Goal: Task Accomplishment & Management: Complete application form

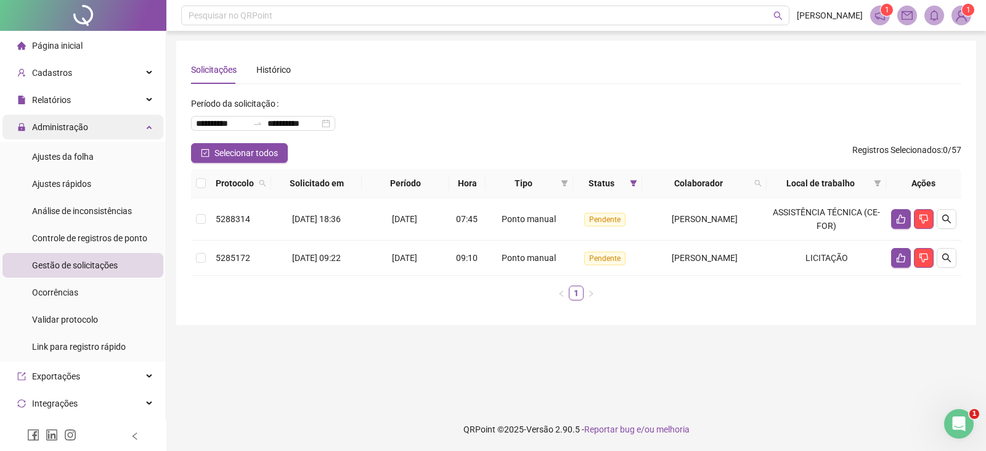
click at [62, 122] on span "Administração" at bounding box center [60, 127] width 56 height 10
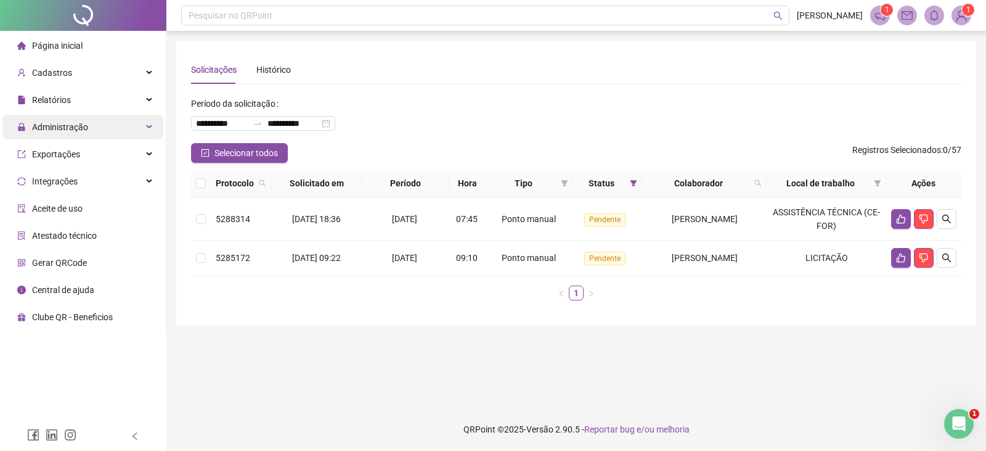
click at [62, 122] on span "Administração" at bounding box center [60, 127] width 56 height 10
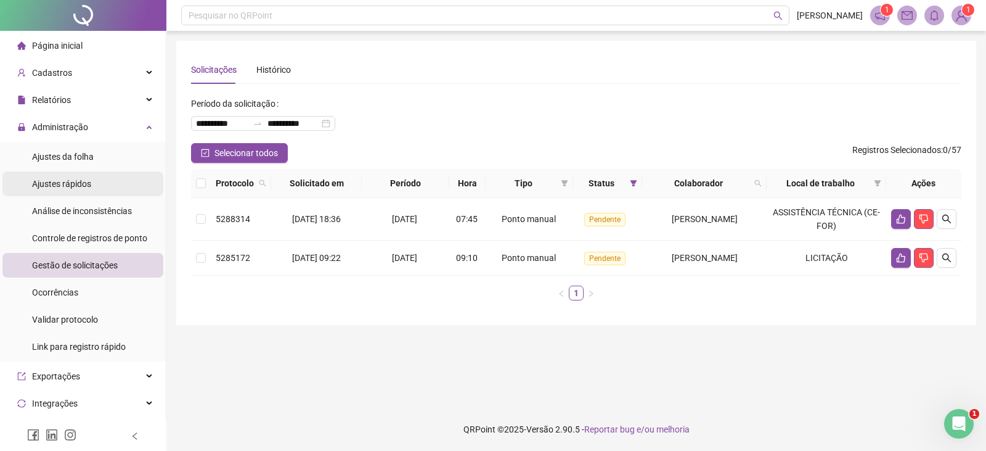
click at [73, 156] on span "Ajustes da folha" at bounding box center [63, 157] width 62 height 10
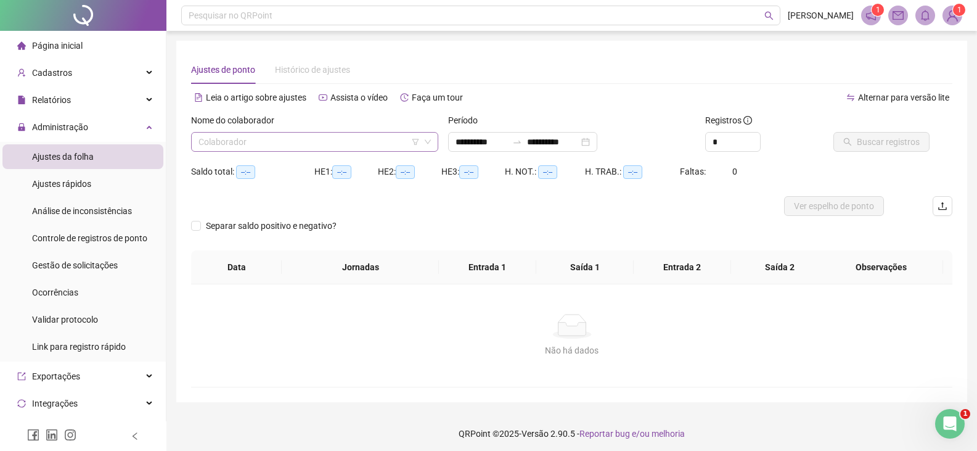
click at [247, 146] on input "search" at bounding box center [309, 142] width 221 height 18
type input "****"
type input "**********"
click at [268, 141] on input "****" at bounding box center [309, 142] width 221 height 18
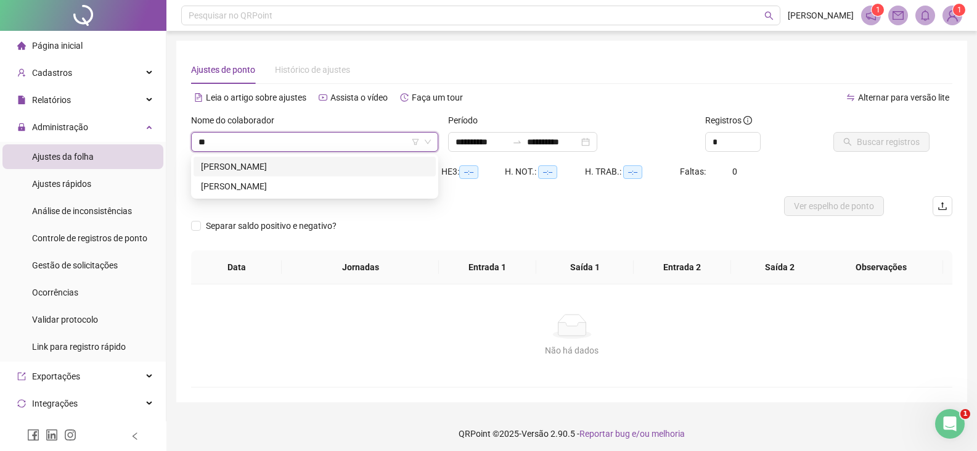
type input "*"
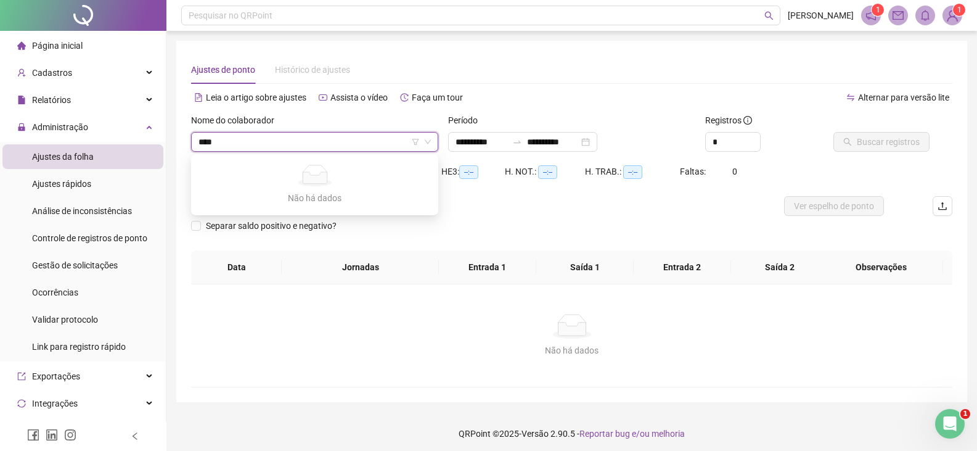
type input "***"
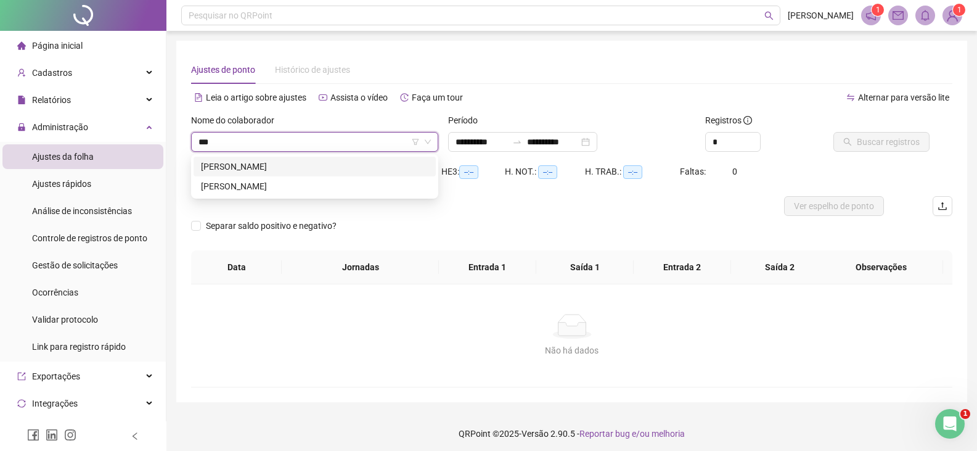
click at [289, 160] on div "[PERSON_NAME]" at bounding box center [314, 167] width 227 height 14
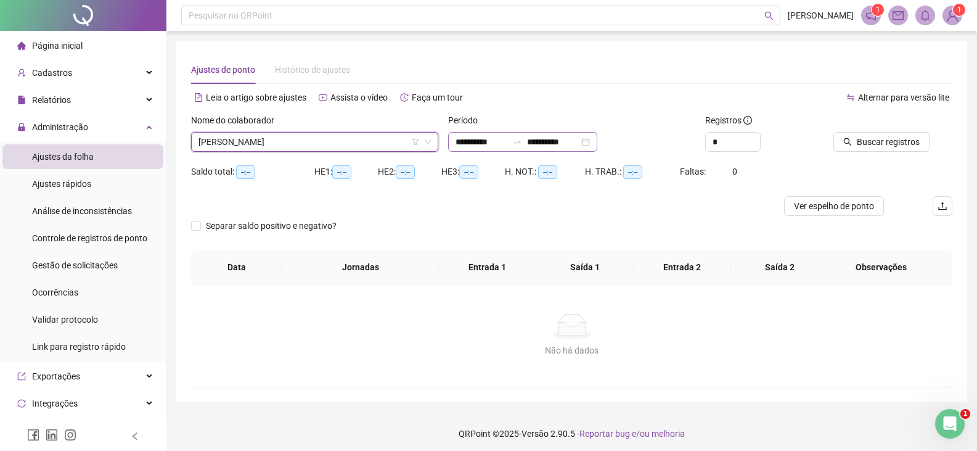
click at [525, 145] on div at bounding box center [517, 142] width 20 height 10
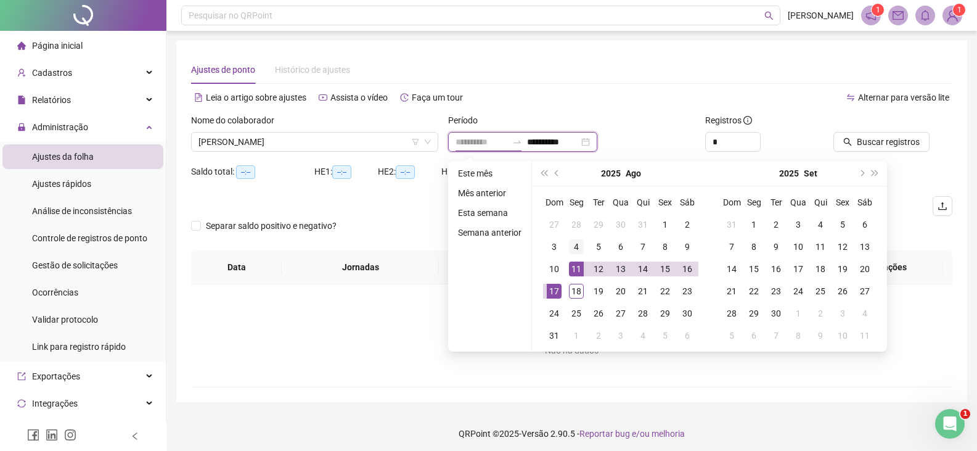
type input "**********"
click at [573, 246] on div "4" at bounding box center [576, 246] width 15 height 15
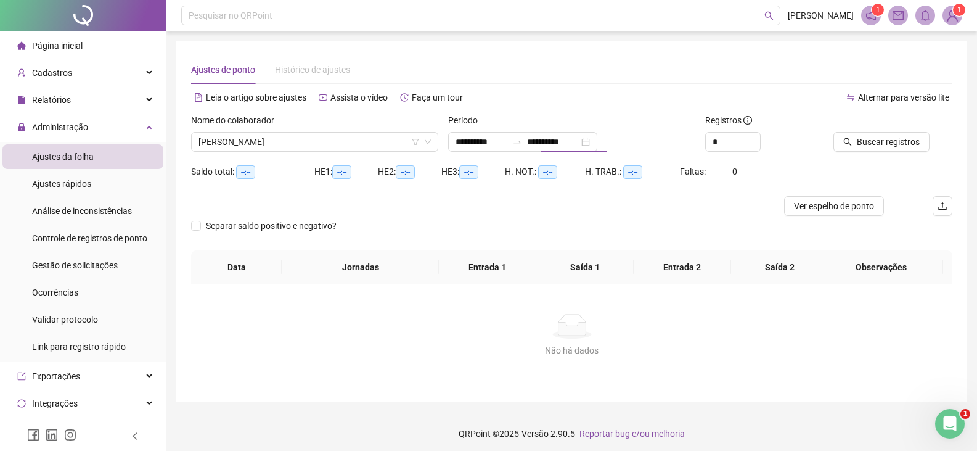
type input "**********"
drag, startPoint x: 882, startPoint y: 141, endPoint x: 878, endPoint y: 145, distance: 6.6
click at [880, 142] on span "Buscar registros" at bounding box center [888, 142] width 63 height 14
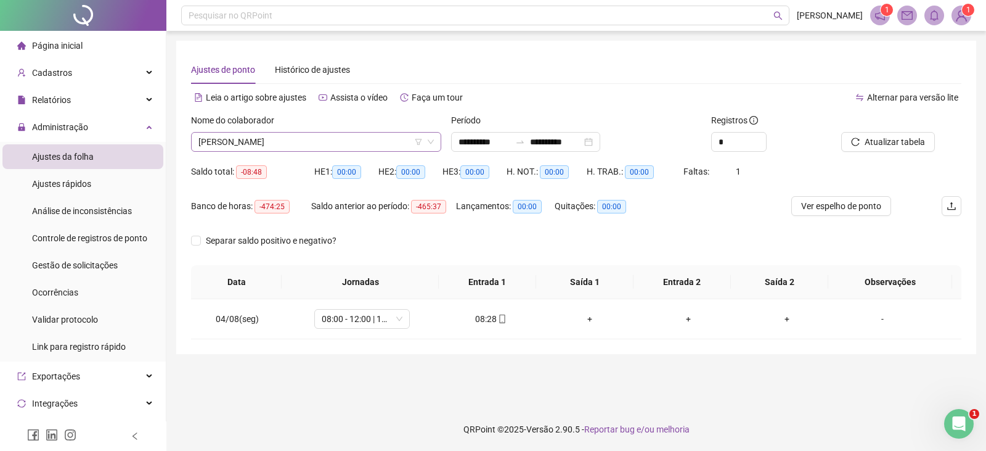
click at [363, 140] on span "[PERSON_NAME]" at bounding box center [317, 142] width 236 height 18
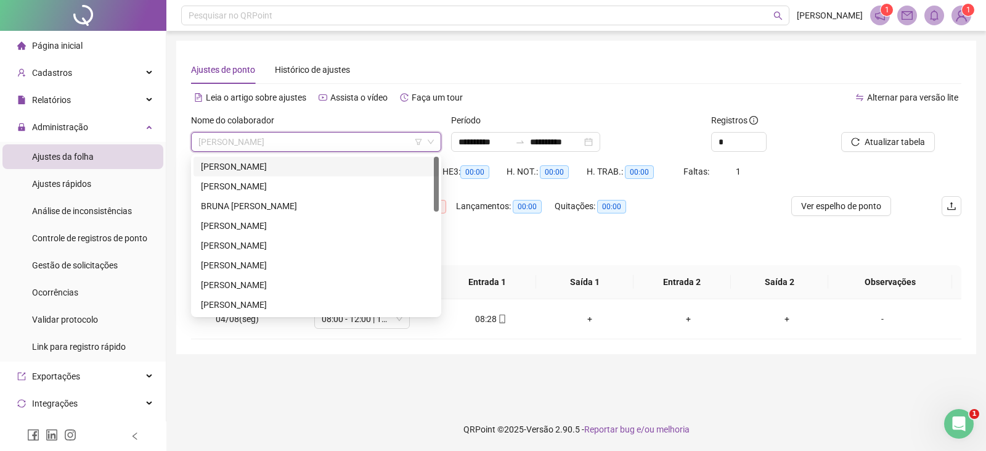
click at [313, 170] on div "[PERSON_NAME]" at bounding box center [316, 167] width 231 height 14
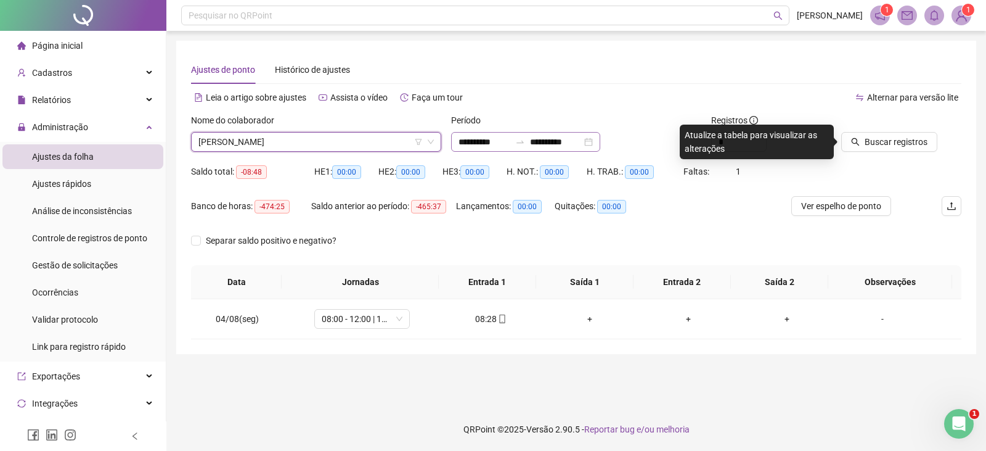
click at [525, 137] on div at bounding box center [520, 142] width 20 height 10
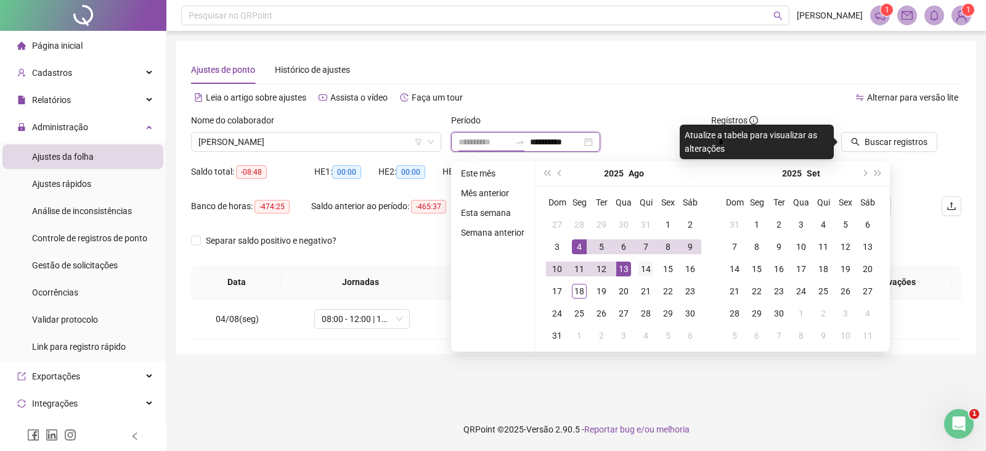
type input "**********"
click at [642, 266] on div "14" at bounding box center [646, 268] width 15 height 15
type input "**********"
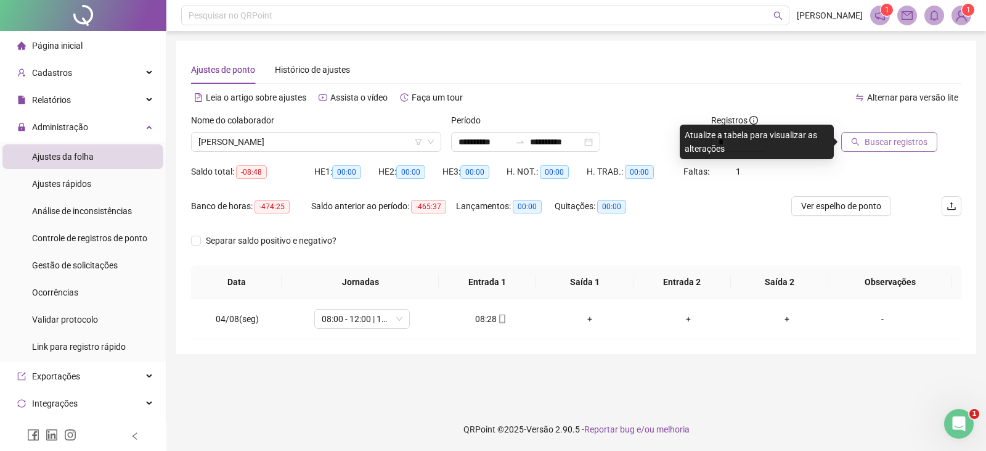
click at [865, 142] on span "Buscar registros" at bounding box center [896, 142] width 63 height 14
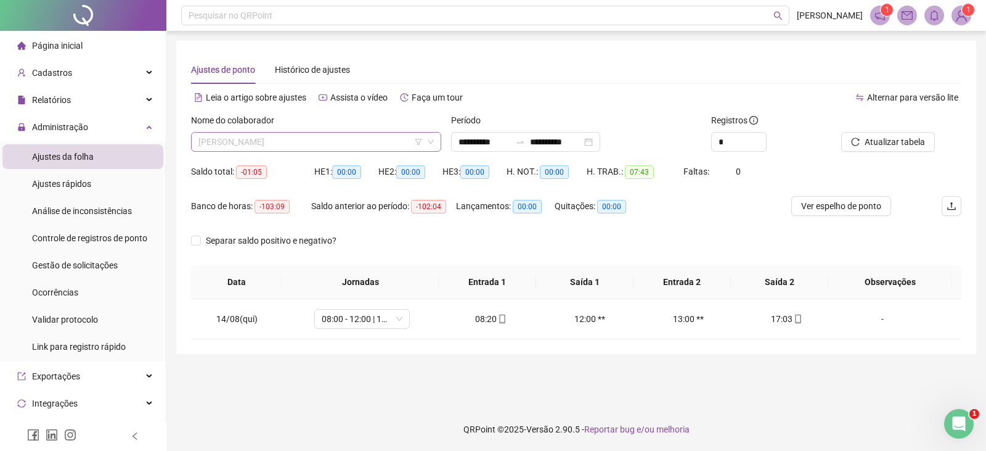
click at [353, 142] on span "[PERSON_NAME]" at bounding box center [317, 142] width 236 height 18
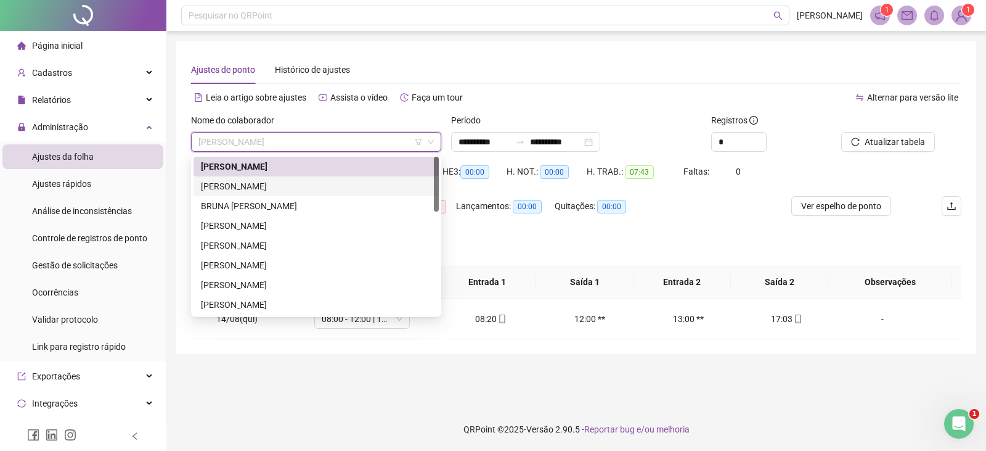
click at [272, 188] on div "[PERSON_NAME]" at bounding box center [316, 186] width 231 height 14
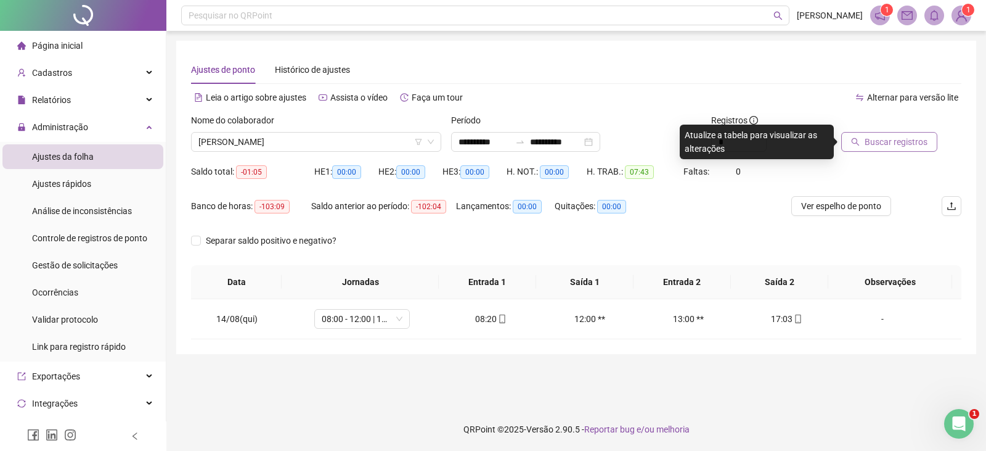
click at [874, 134] on button "Buscar registros" at bounding box center [890, 142] width 96 height 20
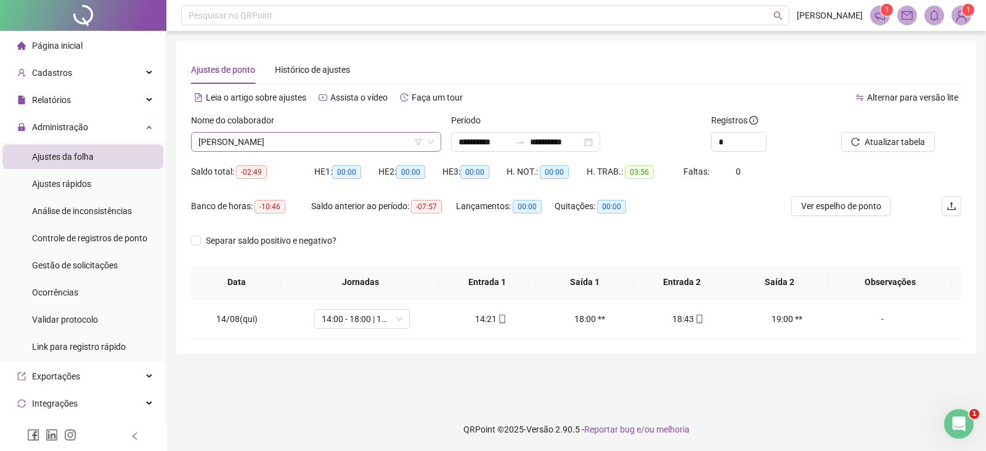
click at [367, 137] on span "[PERSON_NAME]" at bounding box center [317, 142] width 236 height 18
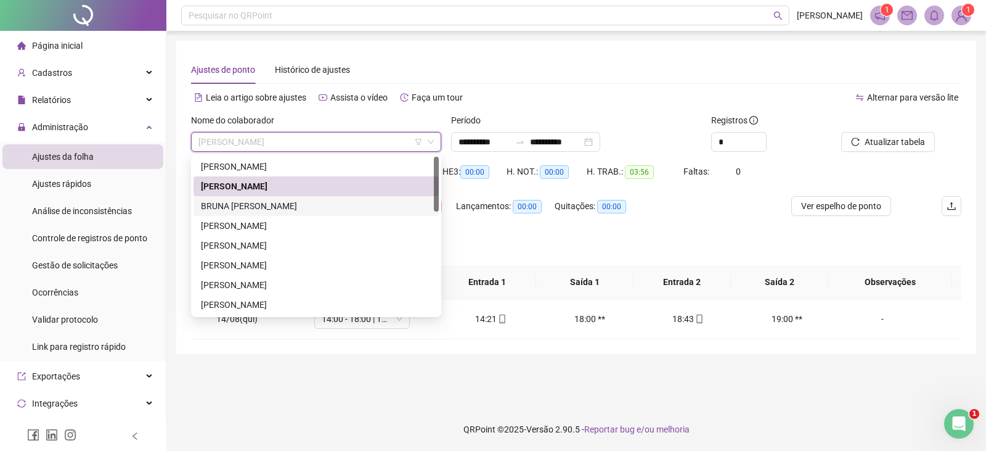
click at [287, 210] on div "BRUNA [PERSON_NAME]" at bounding box center [316, 206] width 231 height 14
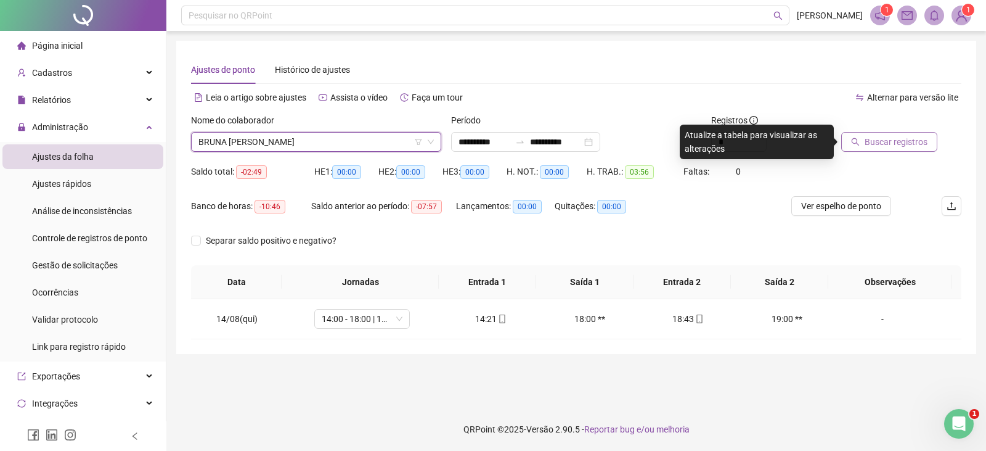
click at [875, 145] on span "Buscar registros" at bounding box center [896, 142] width 63 height 14
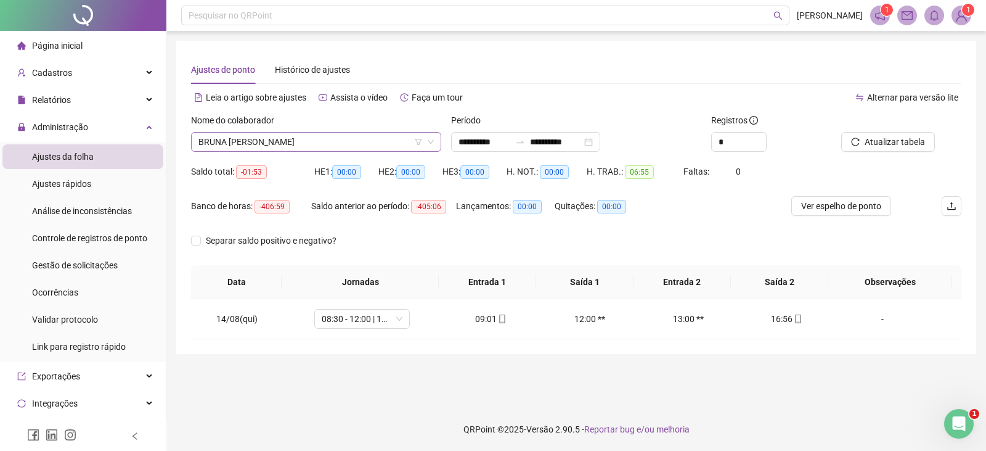
click at [353, 150] on div "BRUNA [PERSON_NAME]" at bounding box center [316, 142] width 250 height 20
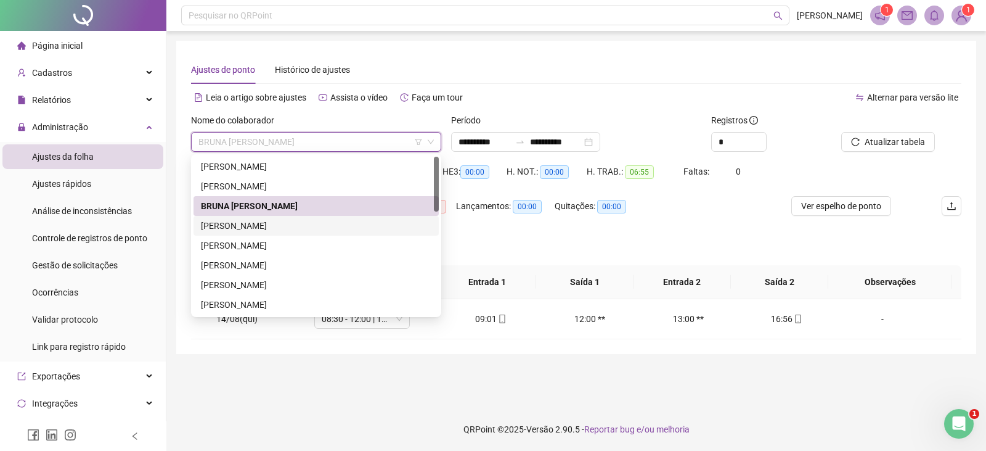
click at [292, 226] on div "[PERSON_NAME]" at bounding box center [316, 226] width 231 height 14
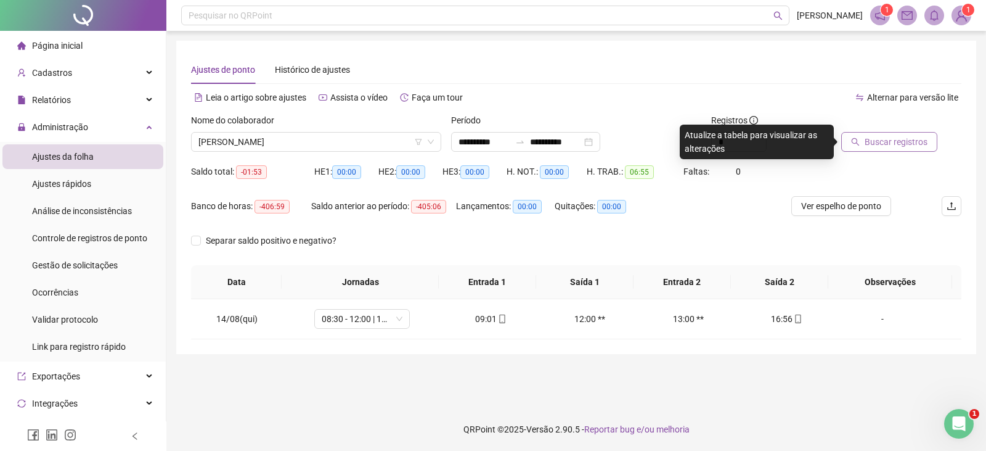
click at [888, 144] on span "Buscar registros" at bounding box center [896, 142] width 63 height 14
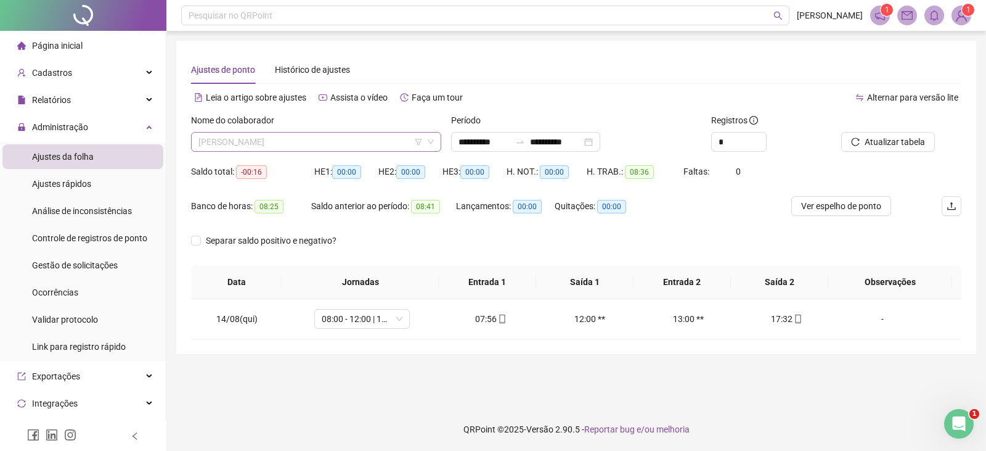
click at [352, 141] on span "[PERSON_NAME]" at bounding box center [317, 142] width 236 height 18
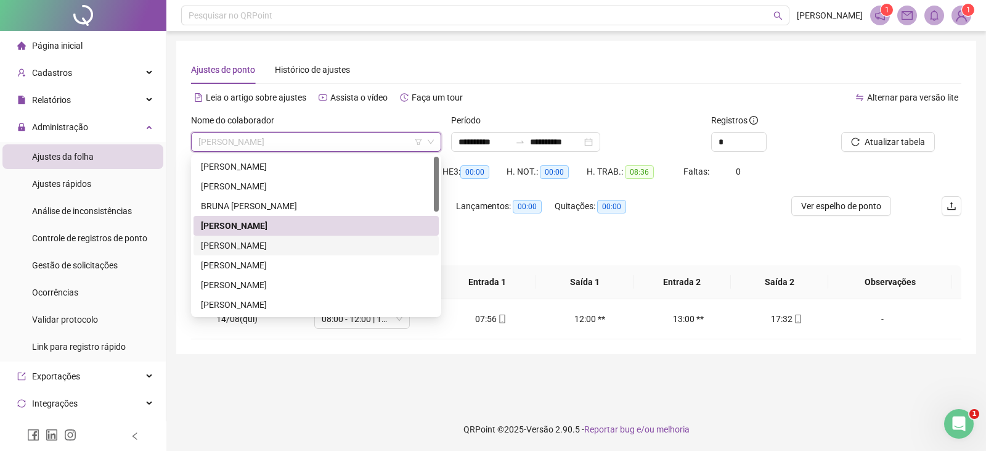
click at [303, 244] on div "[PERSON_NAME]" at bounding box center [316, 246] width 231 height 14
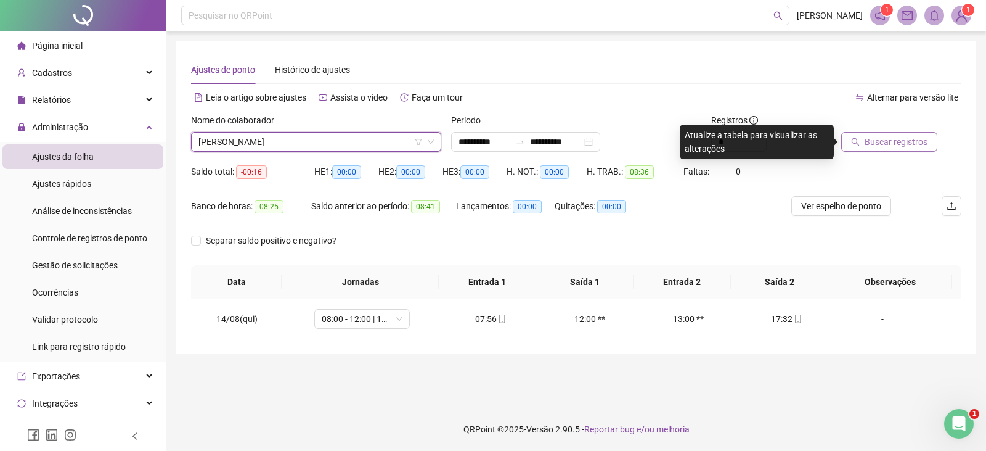
click at [869, 149] on button "Buscar registros" at bounding box center [890, 142] width 96 height 20
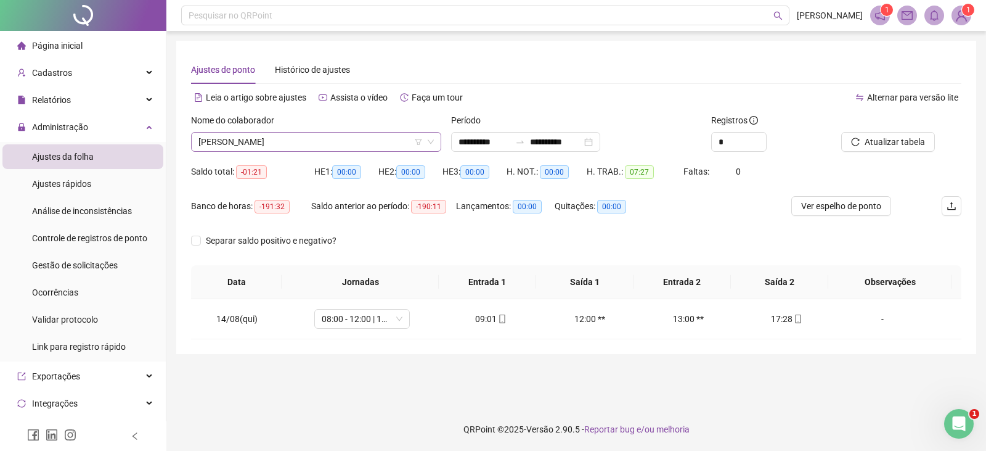
click at [377, 136] on span "[PERSON_NAME]" at bounding box center [317, 142] width 236 height 18
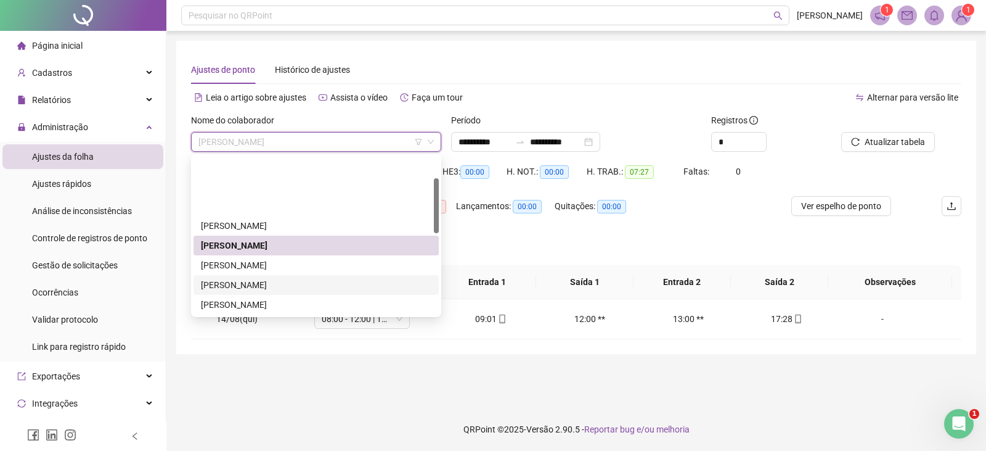
scroll to position [62, 0]
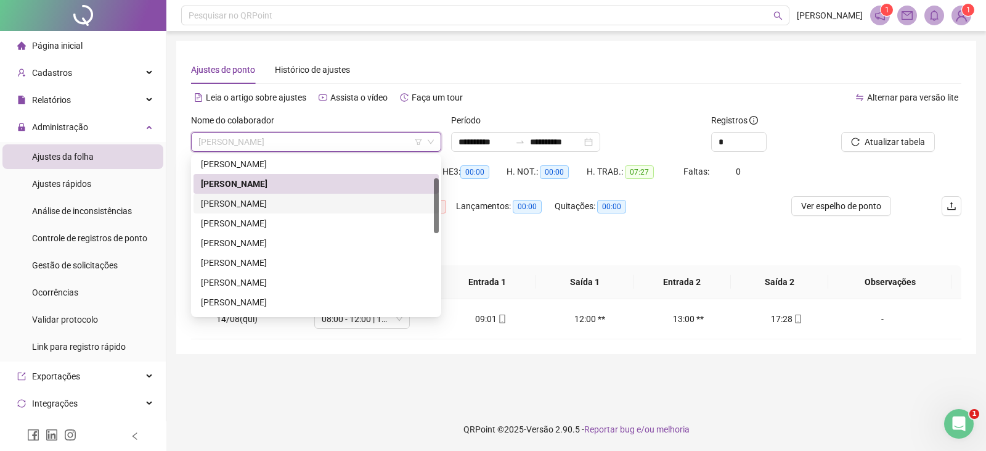
drag, startPoint x: 313, startPoint y: 207, endPoint x: 340, endPoint y: 211, distance: 28.1
click at [313, 206] on div "[PERSON_NAME]" at bounding box center [316, 204] width 231 height 14
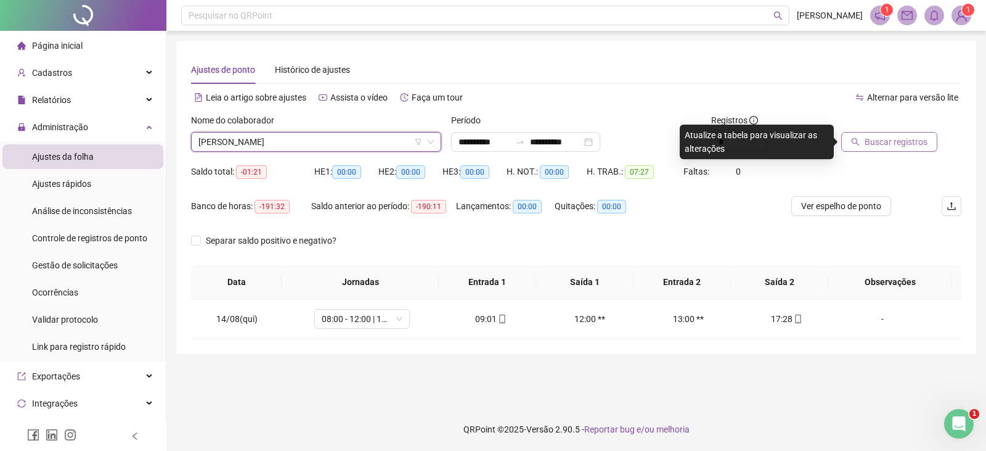
click at [877, 138] on span "Buscar registros" at bounding box center [896, 142] width 63 height 14
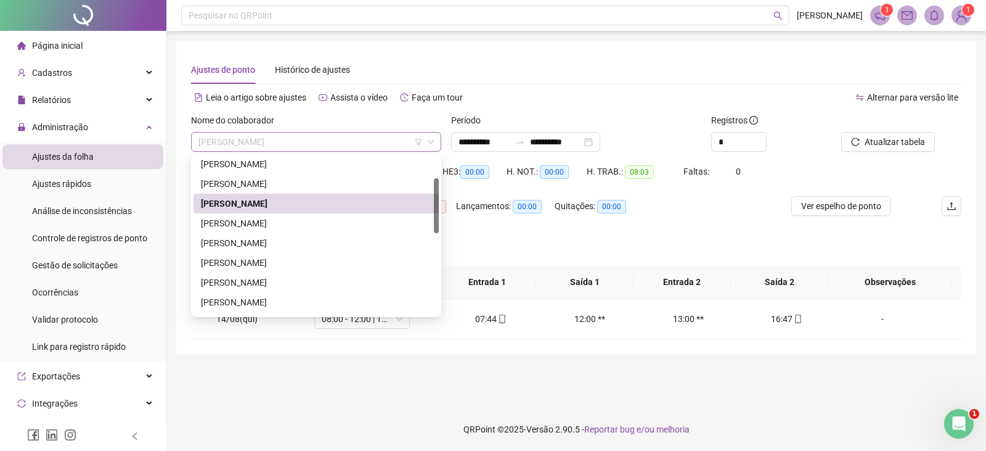
click at [393, 141] on span "[PERSON_NAME]" at bounding box center [317, 142] width 236 height 18
drag, startPoint x: 329, startPoint y: 222, endPoint x: 351, endPoint y: 222, distance: 21.6
click at [330, 222] on div "[PERSON_NAME]" at bounding box center [316, 223] width 231 height 14
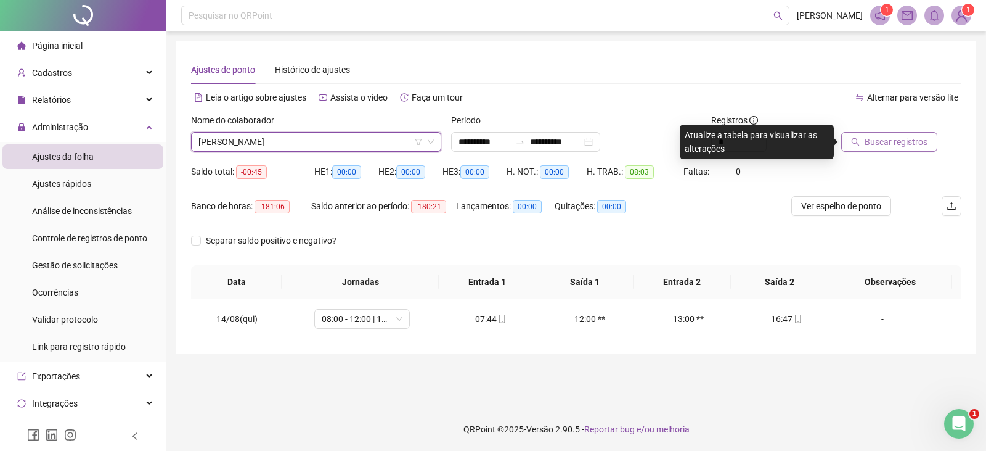
click at [873, 132] on button "Buscar registros" at bounding box center [890, 142] width 96 height 20
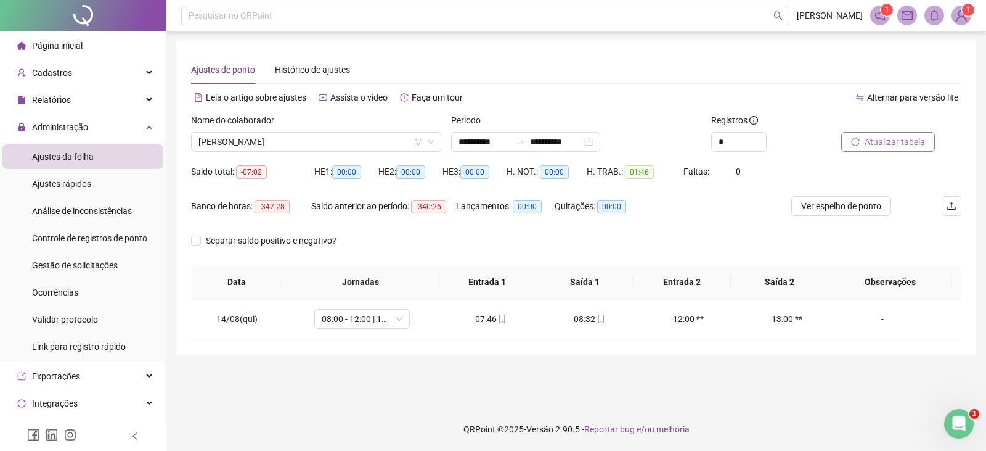
click at [885, 143] on span "Atualizar tabela" at bounding box center [895, 142] width 60 height 14
click at [597, 320] on icon "mobile" at bounding box center [601, 318] width 9 height 9
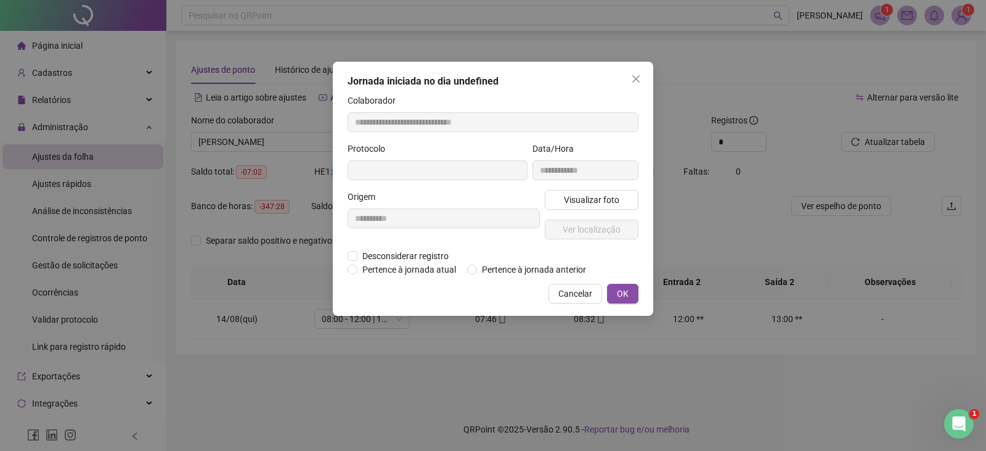
type input "**********"
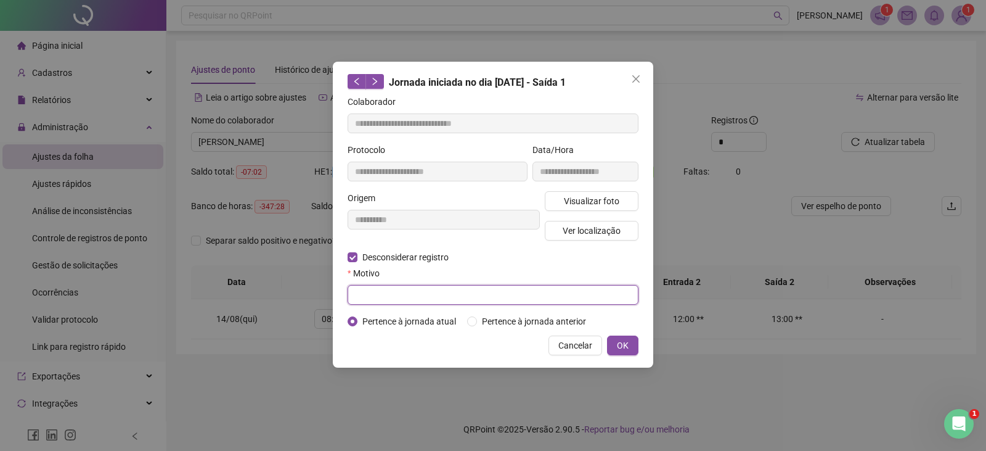
click at [382, 290] on input "text" at bounding box center [493, 295] width 291 height 20
type input "**********"
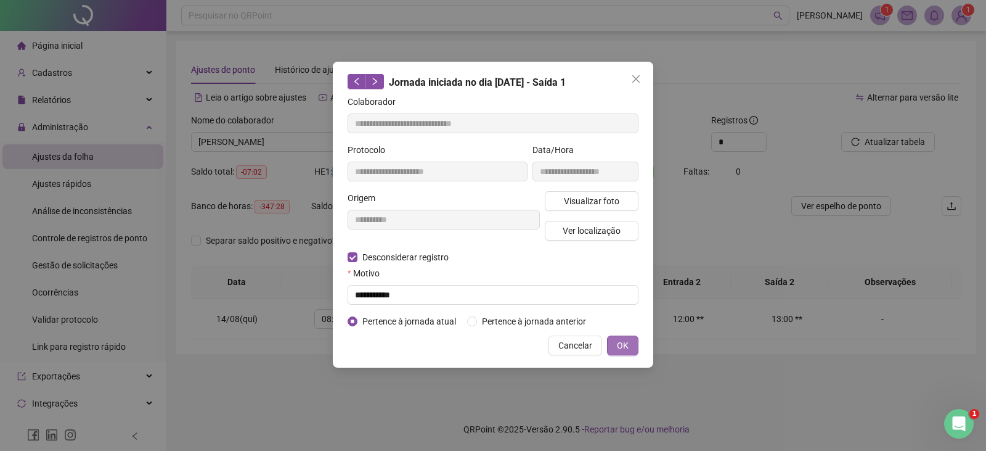
click at [613, 342] on button "OK" at bounding box center [622, 345] width 31 height 20
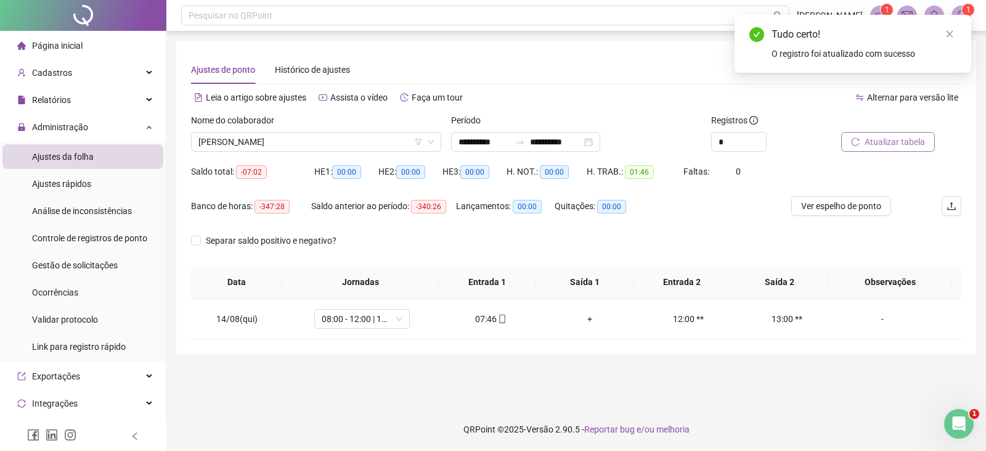
click at [892, 139] on span "Atualizar tabela" at bounding box center [895, 142] width 60 height 14
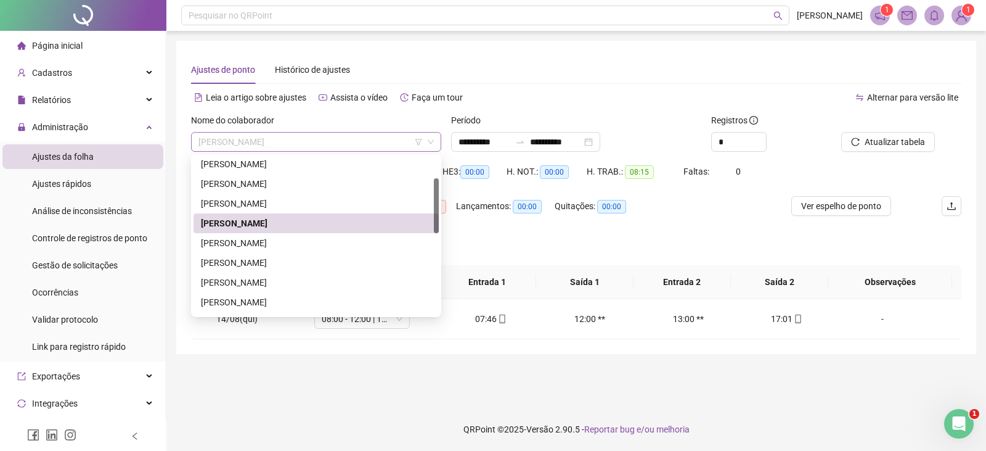
click at [369, 144] on span "[PERSON_NAME]" at bounding box center [317, 142] width 236 height 18
drag, startPoint x: 286, startPoint y: 245, endPoint x: 359, endPoint y: 256, distance: 73.6
click at [287, 245] on div "[PERSON_NAME]" at bounding box center [316, 243] width 231 height 14
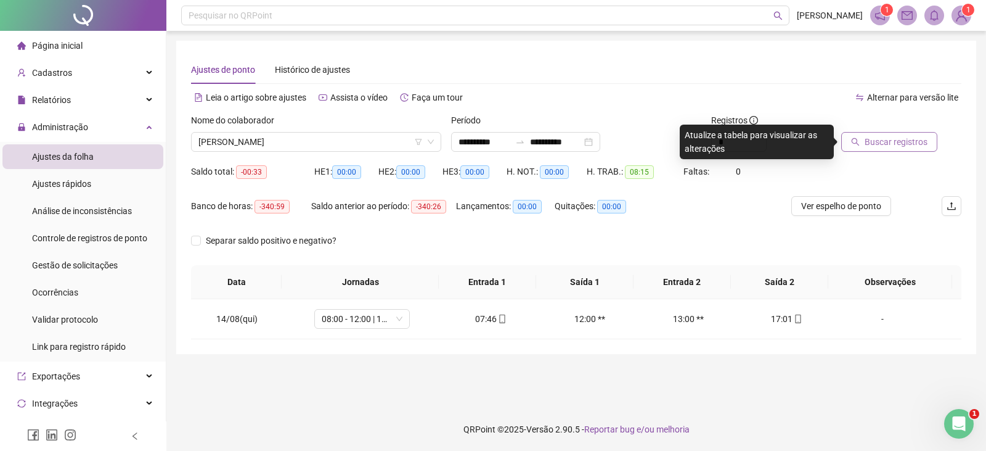
click at [869, 137] on span "Buscar registros" at bounding box center [896, 142] width 63 height 14
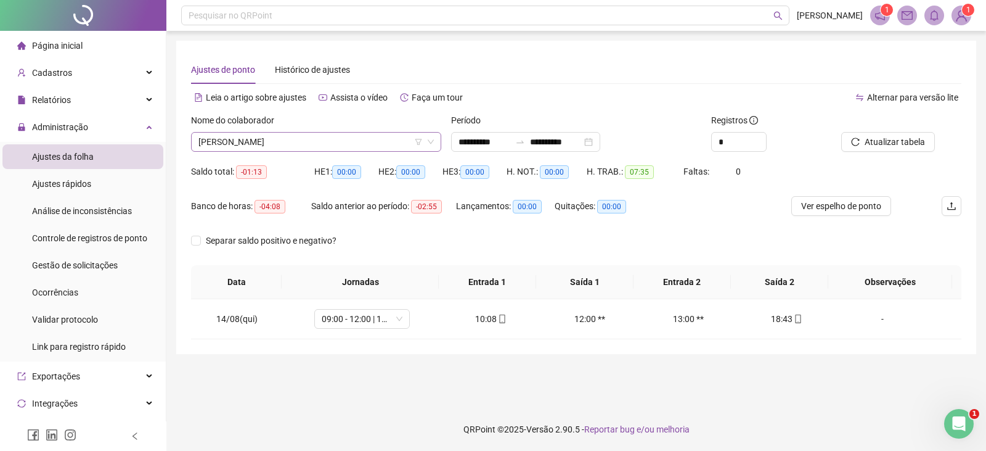
click at [379, 141] on span "[PERSON_NAME]" at bounding box center [317, 142] width 236 height 18
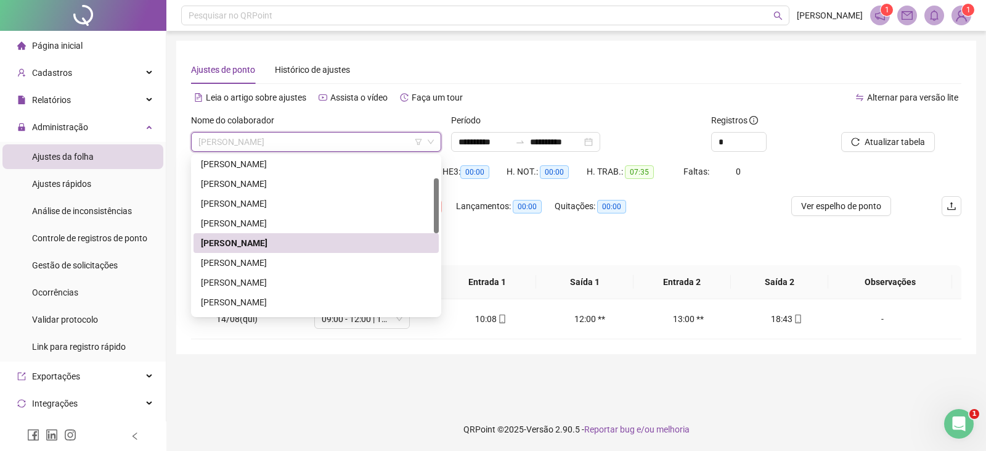
click at [297, 252] on div "[PERSON_NAME]" at bounding box center [316, 243] width 245 height 20
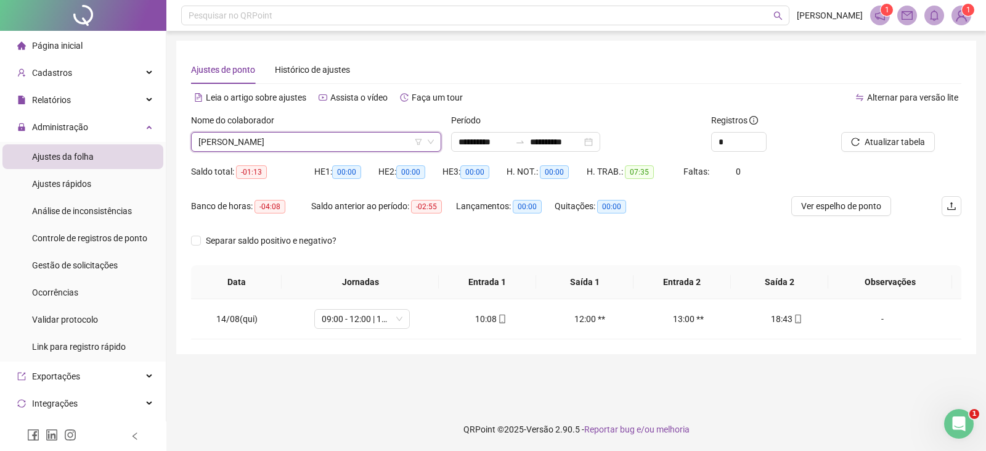
click at [300, 264] on div "Separar saldo positivo e negativo?" at bounding box center [280, 248] width 179 height 35
click at [356, 144] on span "[PERSON_NAME]" at bounding box center [317, 142] width 236 height 18
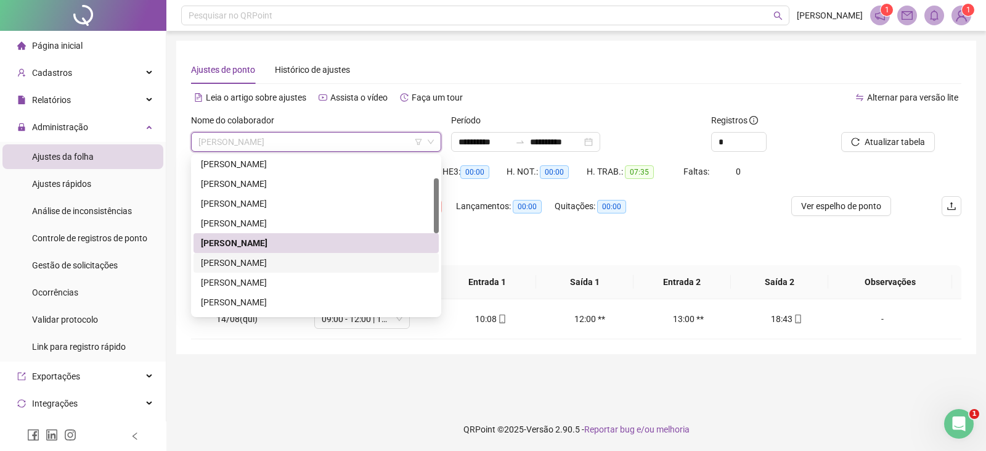
click at [293, 266] on div "[PERSON_NAME]" at bounding box center [316, 263] width 231 height 14
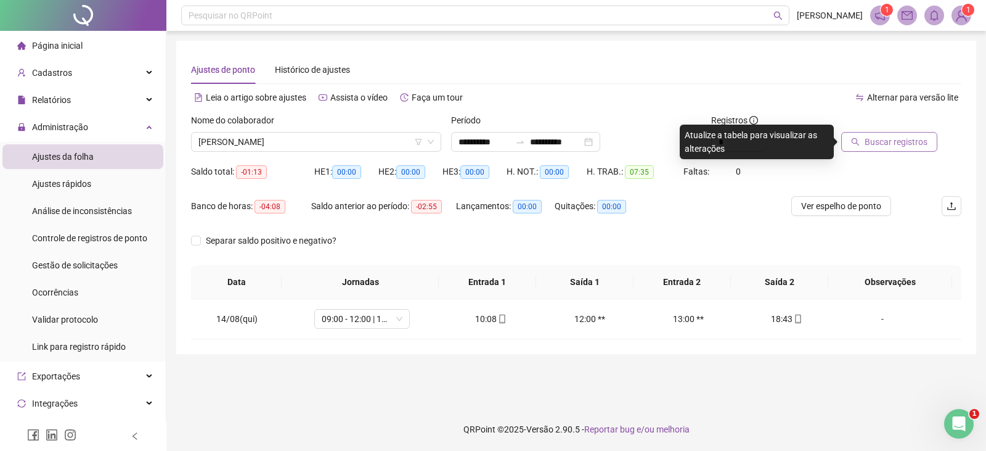
click at [887, 140] on span "Buscar registros" at bounding box center [896, 142] width 63 height 14
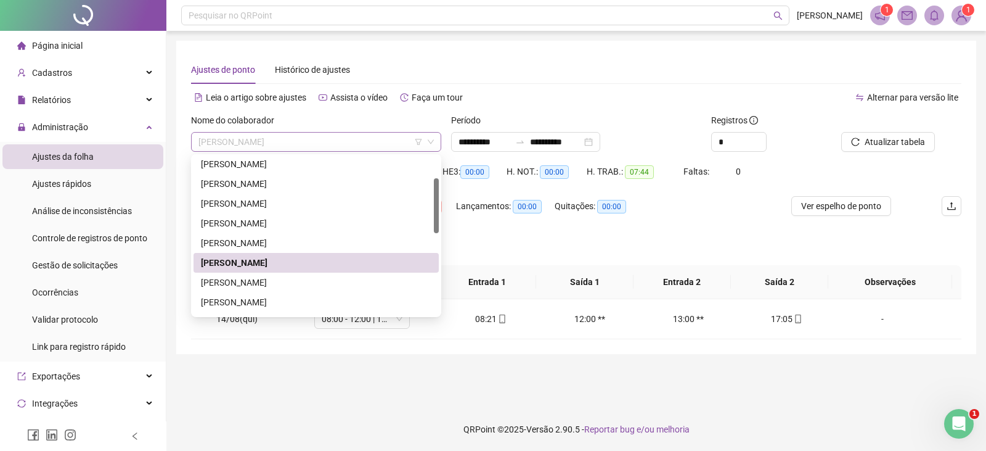
click at [374, 142] on span "[PERSON_NAME]" at bounding box center [317, 142] width 236 height 18
click at [335, 258] on div "[PERSON_NAME]" at bounding box center [316, 263] width 231 height 14
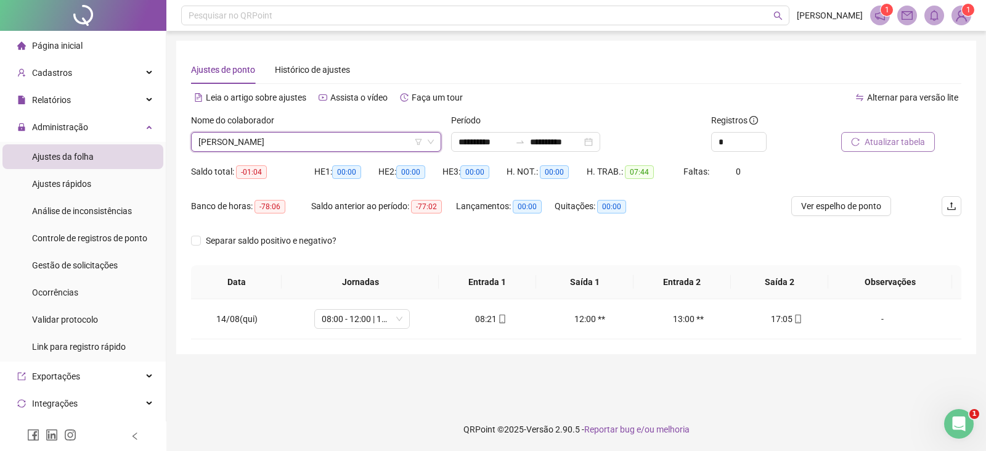
click at [849, 145] on button "Atualizar tabela" at bounding box center [889, 142] width 94 height 20
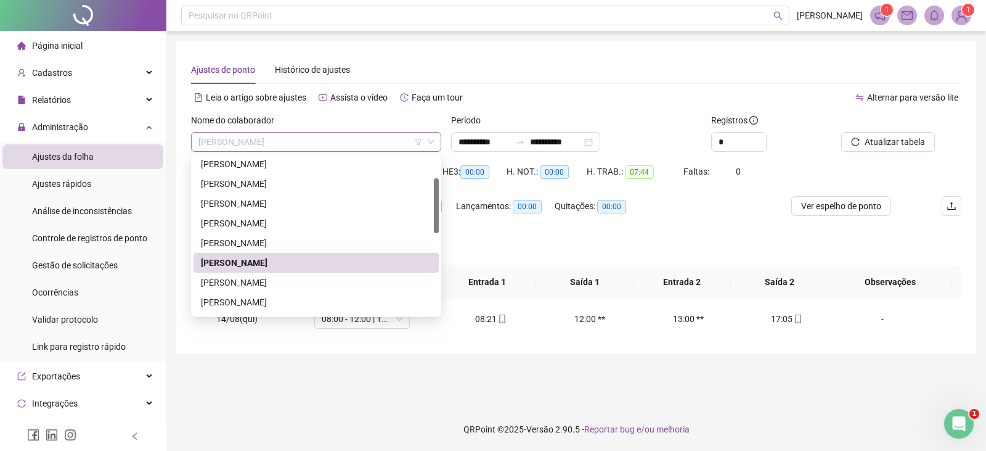
drag, startPoint x: 339, startPoint y: 142, endPoint x: 358, endPoint y: 186, distance: 47.5
click at [340, 142] on span "[PERSON_NAME]" at bounding box center [317, 142] width 236 height 18
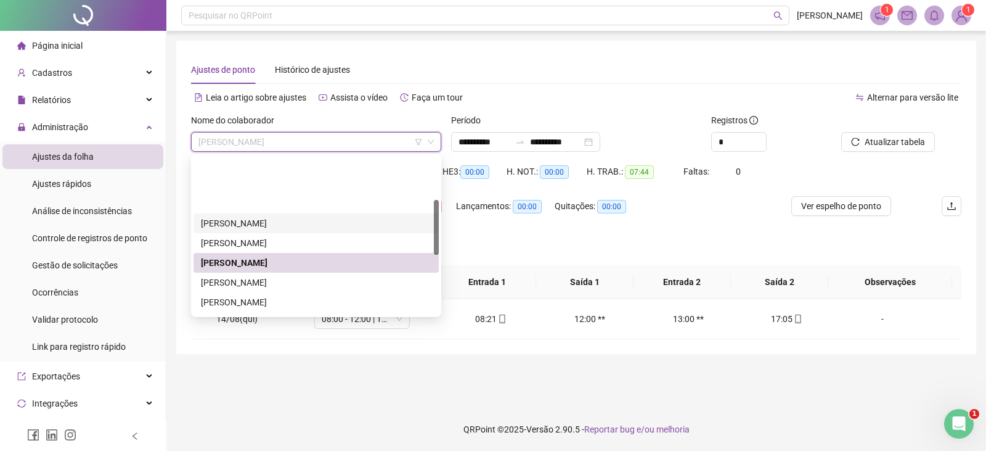
scroll to position [123, 0]
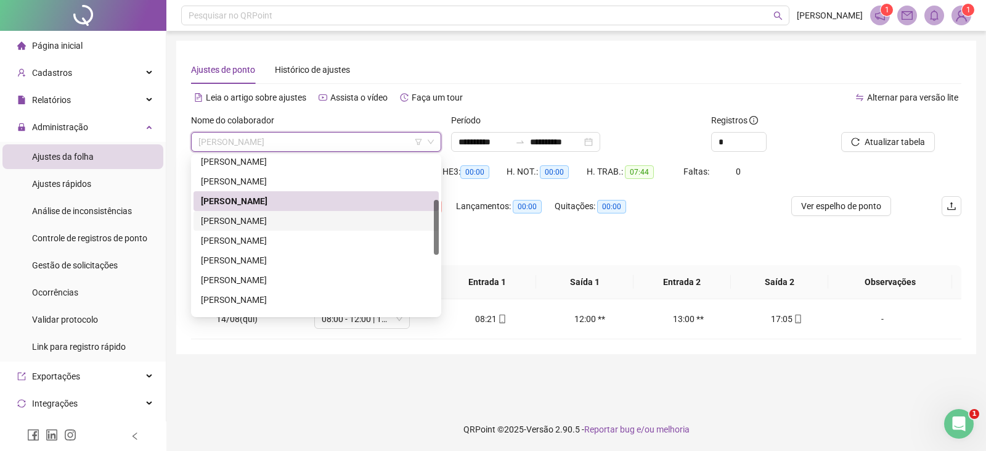
click at [309, 222] on div "[PERSON_NAME]" at bounding box center [316, 221] width 231 height 14
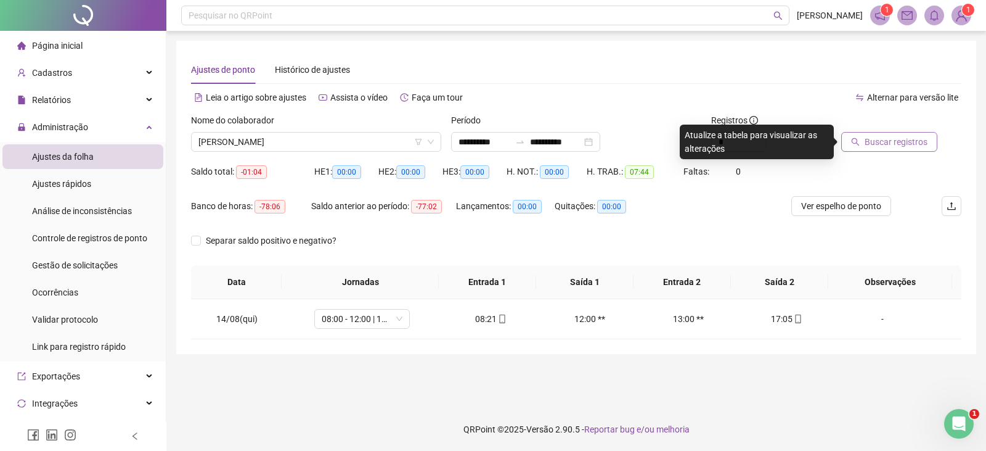
click at [891, 134] on button "Buscar registros" at bounding box center [890, 142] width 96 height 20
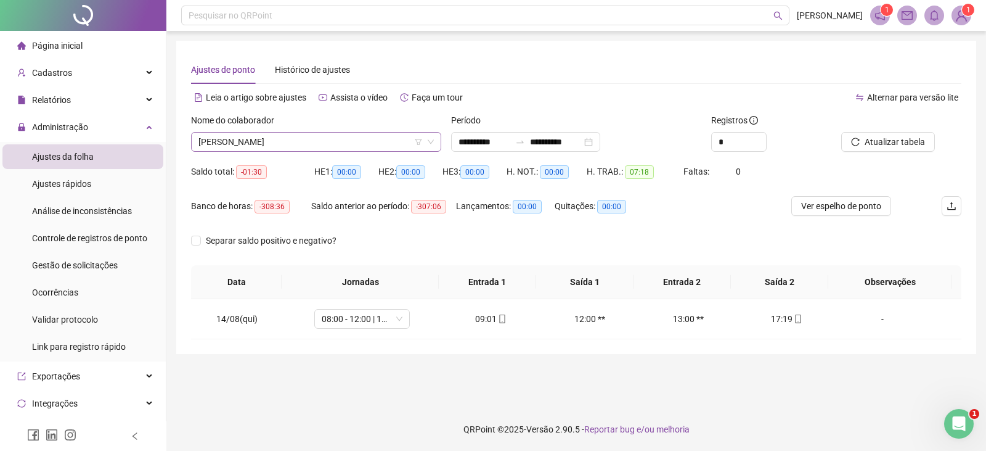
click at [351, 147] on span "[PERSON_NAME]" at bounding box center [317, 142] width 236 height 18
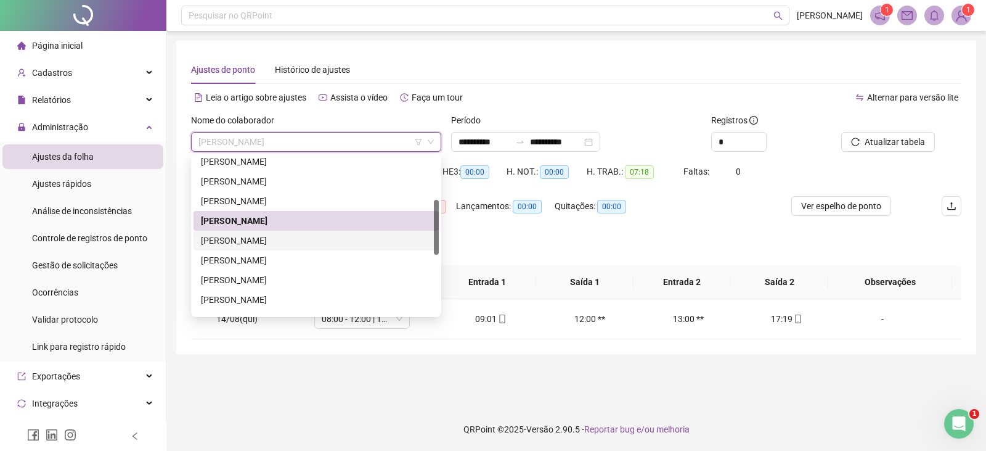
click at [330, 236] on div "[PERSON_NAME]" at bounding box center [316, 241] width 231 height 14
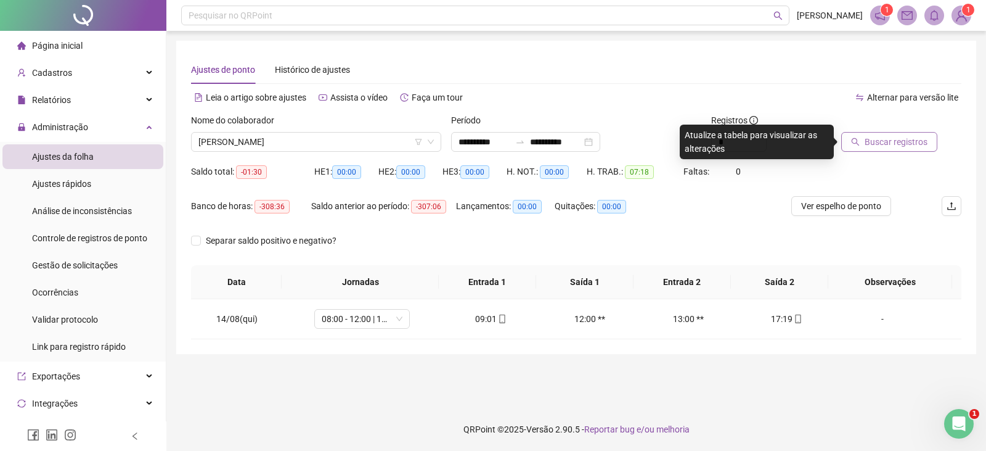
click at [873, 145] on span "Buscar registros" at bounding box center [896, 142] width 63 height 14
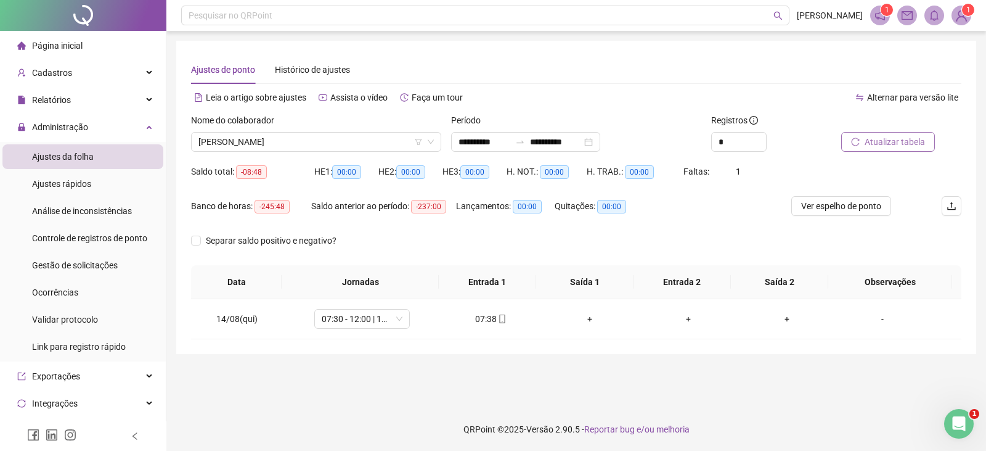
click at [888, 141] on span "Atualizar tabela" at bounding box center [895, 142] width 60 height 14
click at [872, 147] on span "Atualizar tabela" at bounding box center [895, 142] width 60 height 14
click at [364, 142] on span "[PERSON_NAME]" at bounding box center [317, 142] width 236 height 18
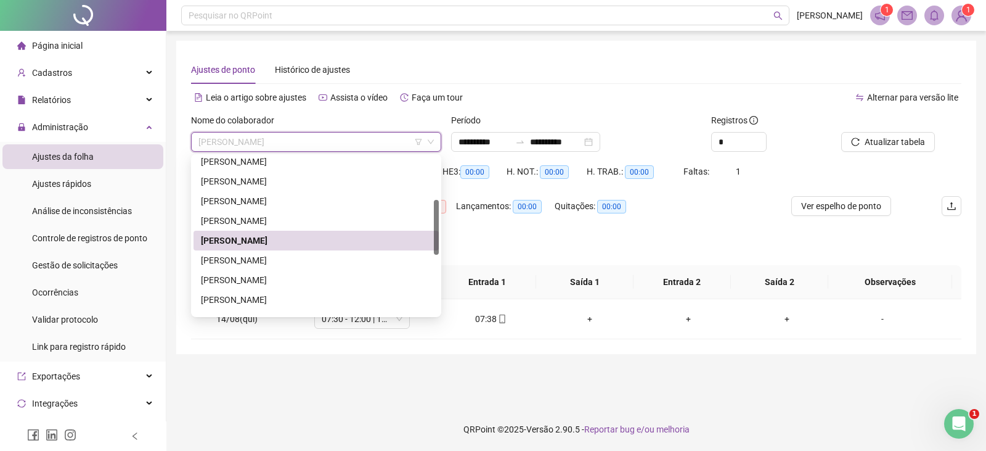
scroll to position [185, 0]
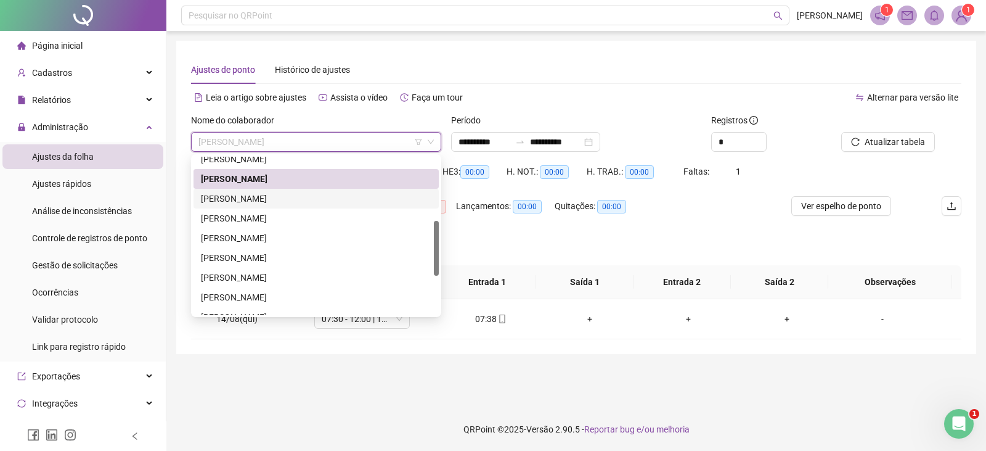
click at [311, 196] on div "[PERSON_NAME]" at bounding box center [316, 199] width 231 height 14
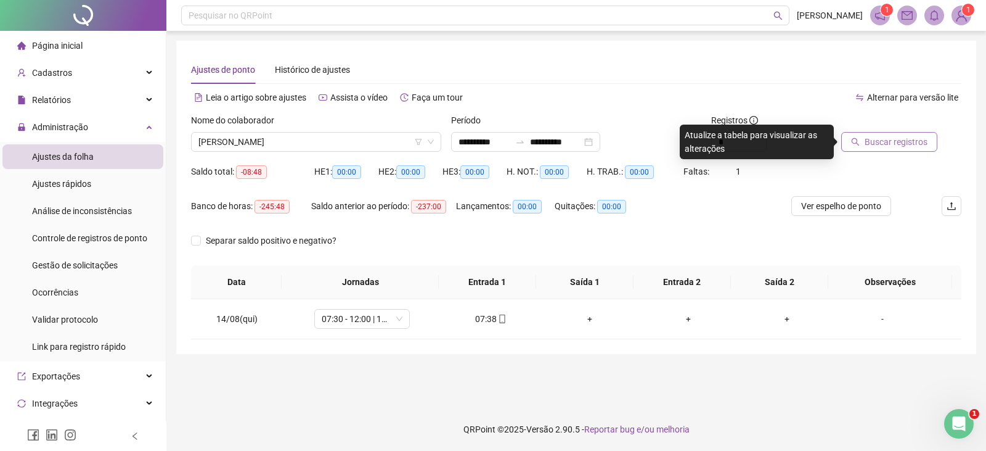
click at [882, 139] on span "Buscar registros" at bounding box center [896, 142] width 63 height 14
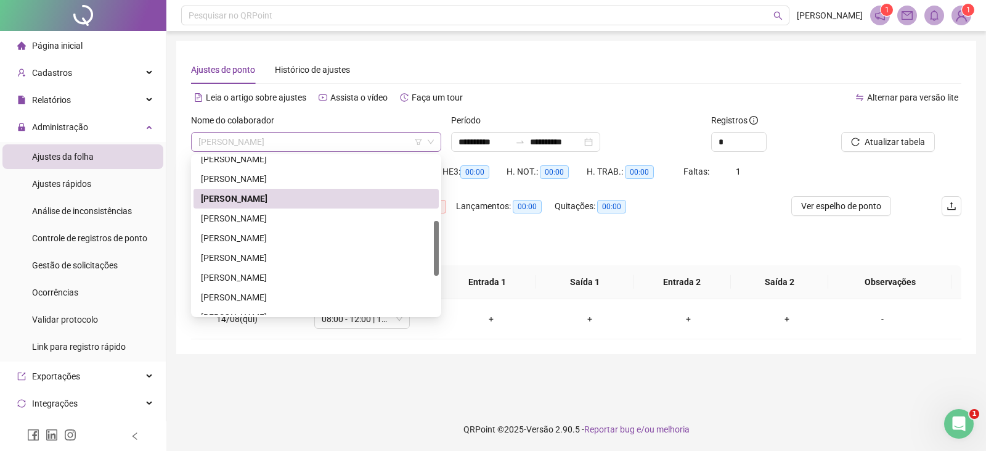
click at [363, 147] on span "[PERSON_NAME]" at bounding box center [317, 142] width 236 height 18
click at [287, 219] on div "[PERSON_NAME]" at bounding box center [316, 218] width 231 height 14
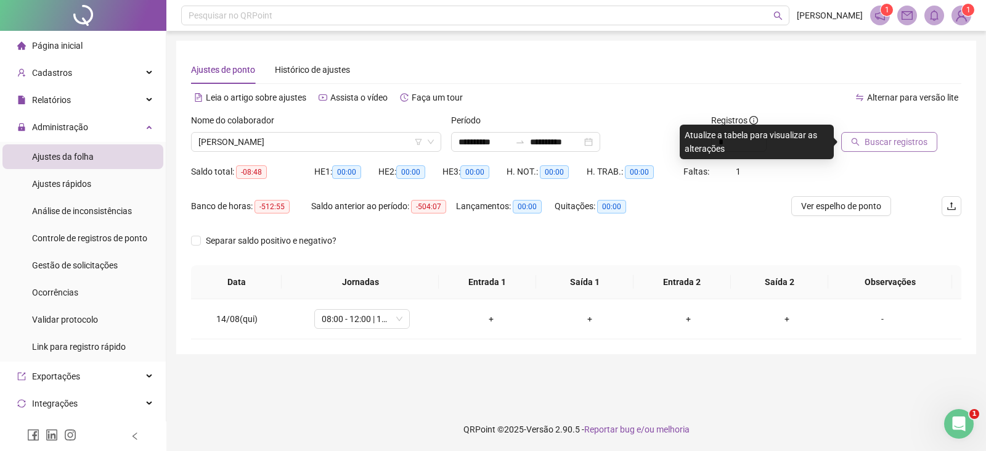
click at [905, 142] on span "Buscar registros" at bounding box center [896, 142] width 63 height 14
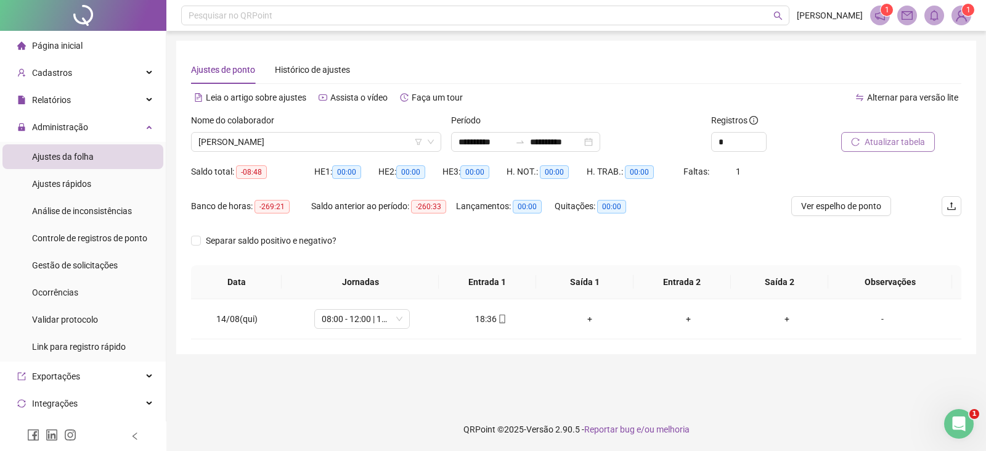
click at [878, 139] on span "Atualizar tabela" at bounding box center [895, 142] width 60 height 14
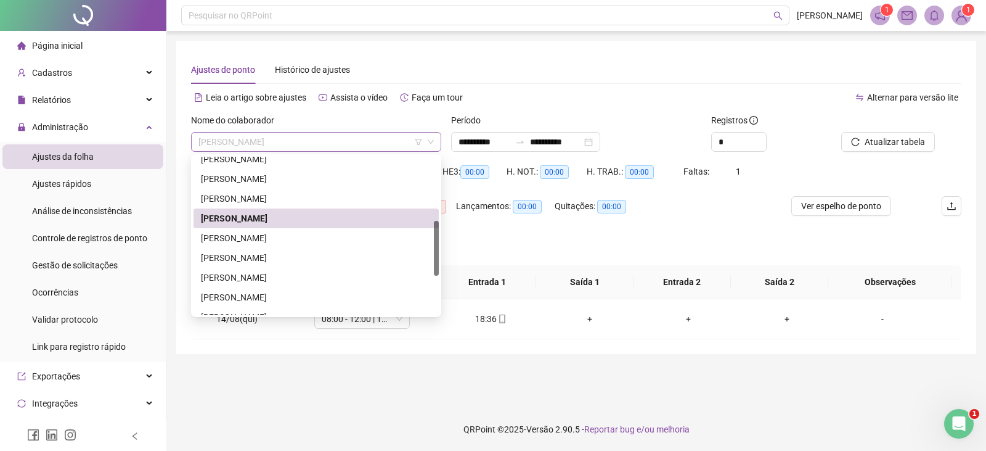
click at [343, 144] on span "[PERSON_NAME]" at bounding box center [317, 142] width 236 height 18
click at [288, 239] on div "[PERSON_NAME]" at bounding box center [316, 238] width 231 height 14
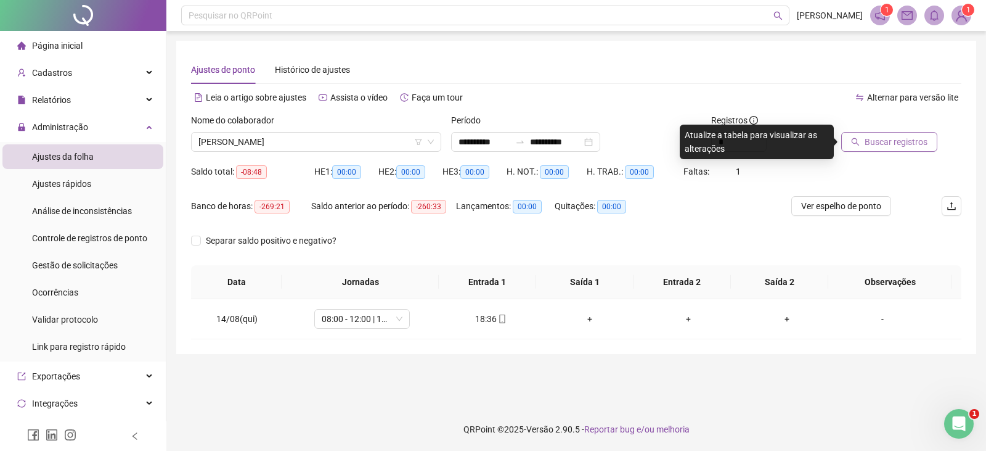
click at [890, 147] on span "Buscar registros" at bounding box center [896, 142] width 63 height 14
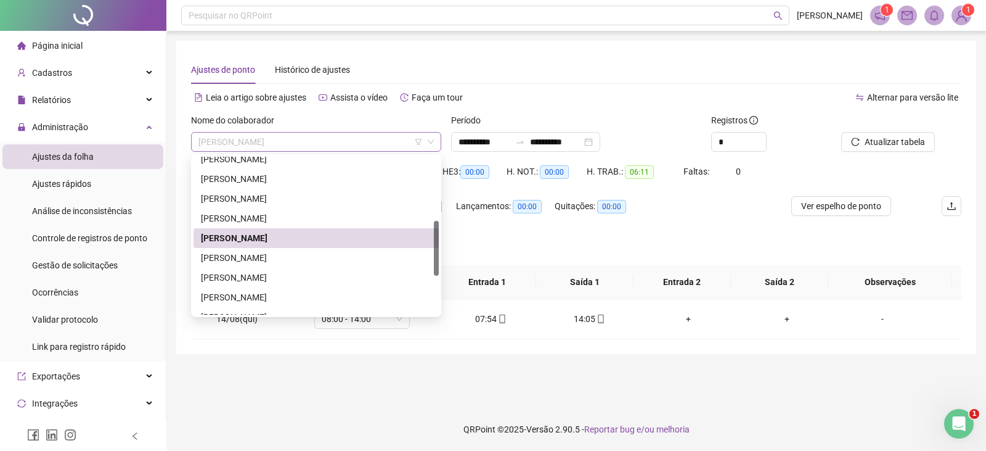
click at [374, 145] on span "[PERSON_NAME]" at bounding box center [317, 142] width 236 height 18
click at [285, 255] on div "[PERSON_NAME]" at bounding box center [316, 258] width 231 height 14
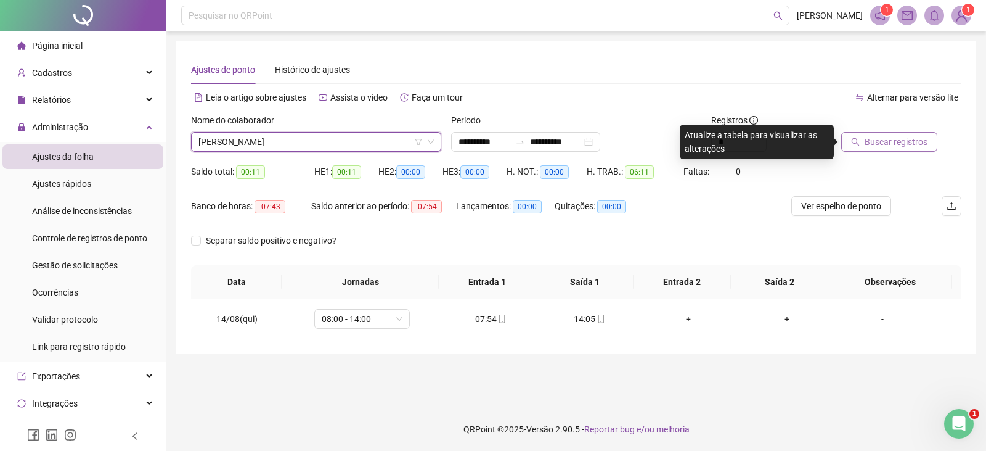
click at [889, 144] on span "Buscar registros" at bounding box center [896, 142] width 63 height 14
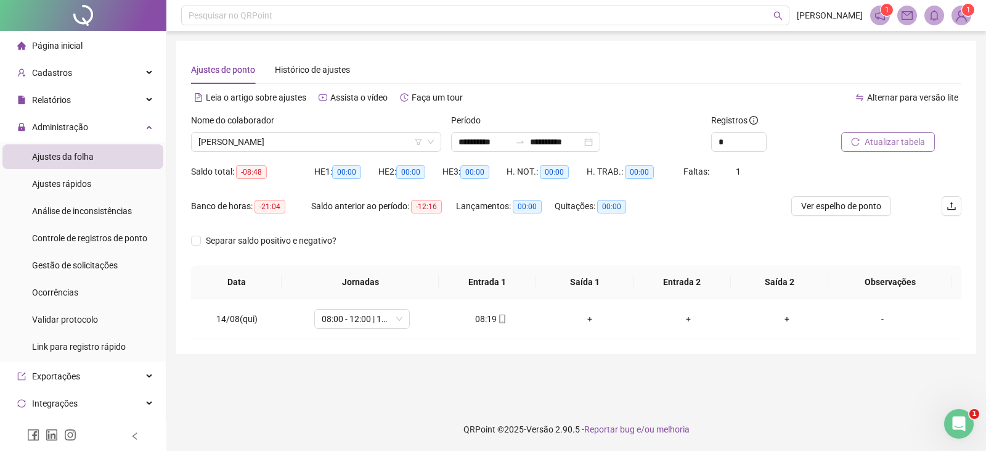
click at [901, 139] on span "Atualizar tabela" at bounding box center [895, 142] width 60 height 14
click at [330, 144] on span "[PERSON_NAME]" at bounding box center [317, 142] width 236 height 18
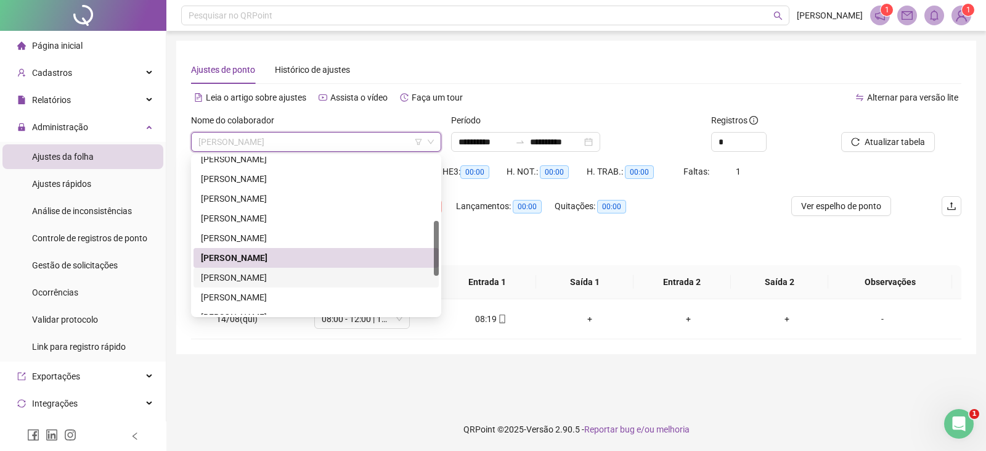
click at [293, 281] on div "[PERSON_NAME]" at bounding box center [316, 278] width 231 height 14
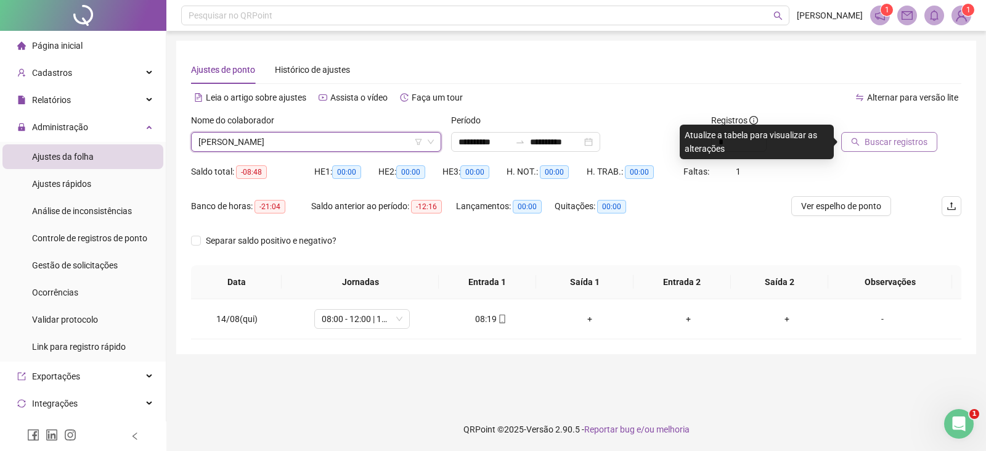
click at [877, 143] on span "Buscar registros" at bounding box center [896, 142] width 63 height 14
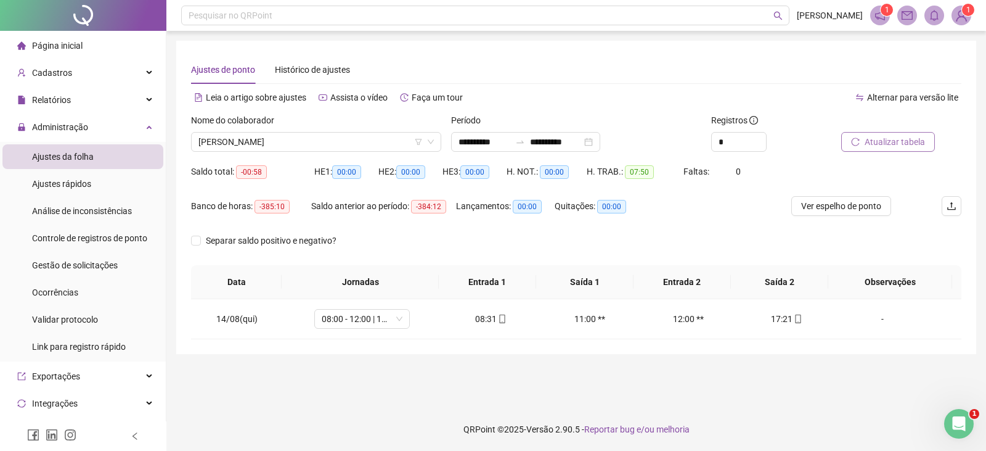
click at [882, 134] on button "Atualizar tabela" at bounding box center [889, 142] width 94 height 20
click at [356, 144] on span "[PERSON_NAME]" at bounding box center [317, 142] width 236 height 18
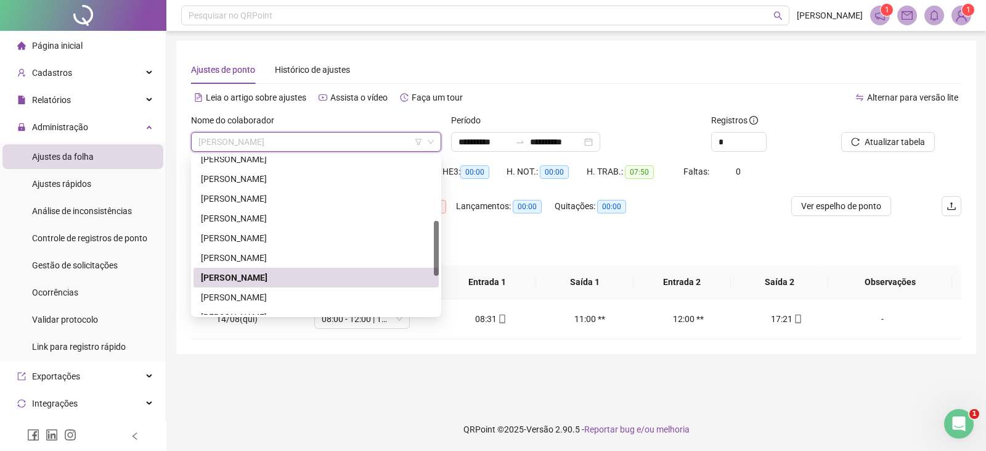
scroll to position [247, 0]
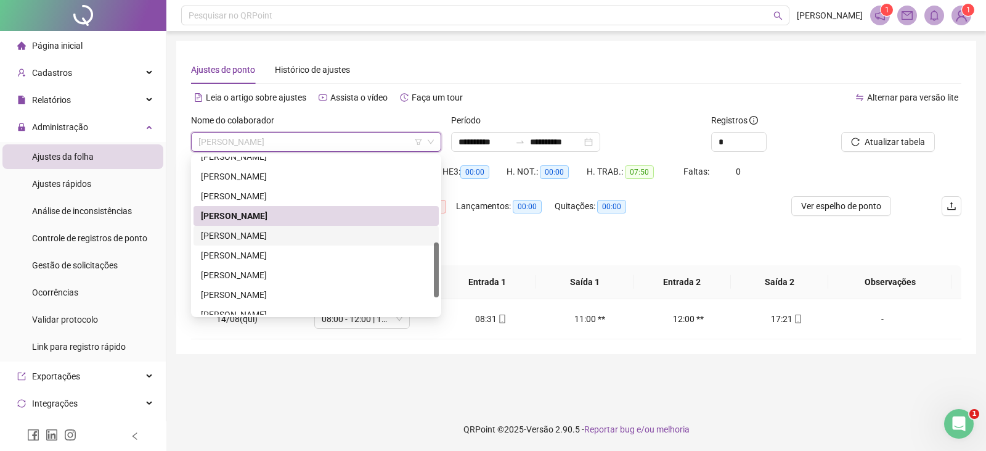
click at [290, 238] on div "[PERSON_NAME]" at bounding box center [316, 236] width 231 height 14
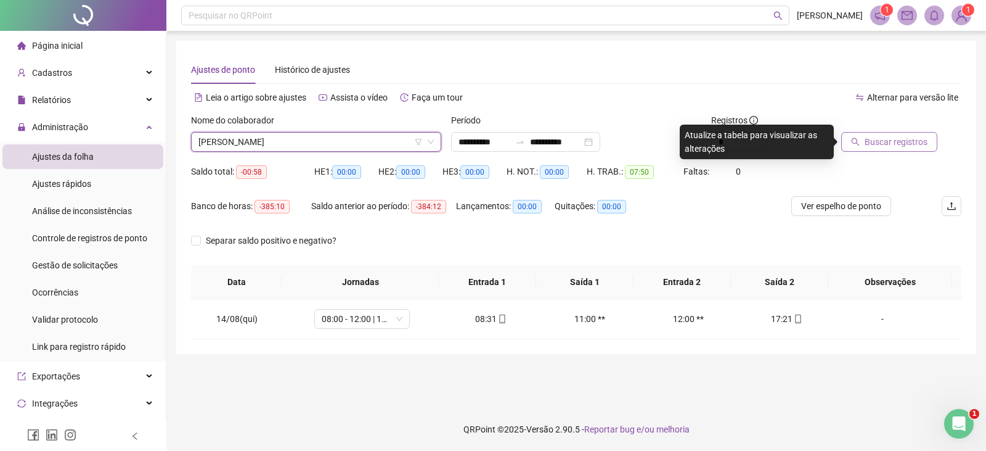
click at [903, 142] on span "Buscar registros" at bounding box center [896, 142] width 63 height 14
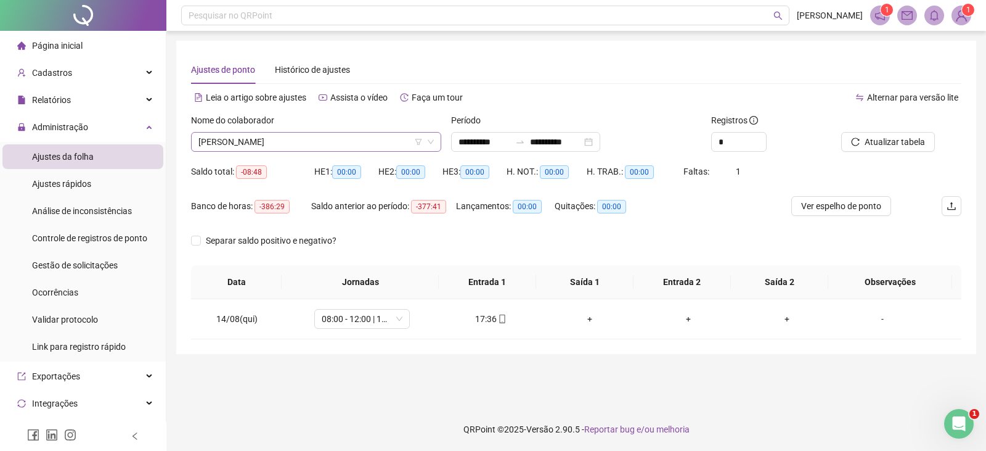
click at [344, 134] on span "[PERSON_NAME]" at bounding box center [317, 142] width 236 height 18
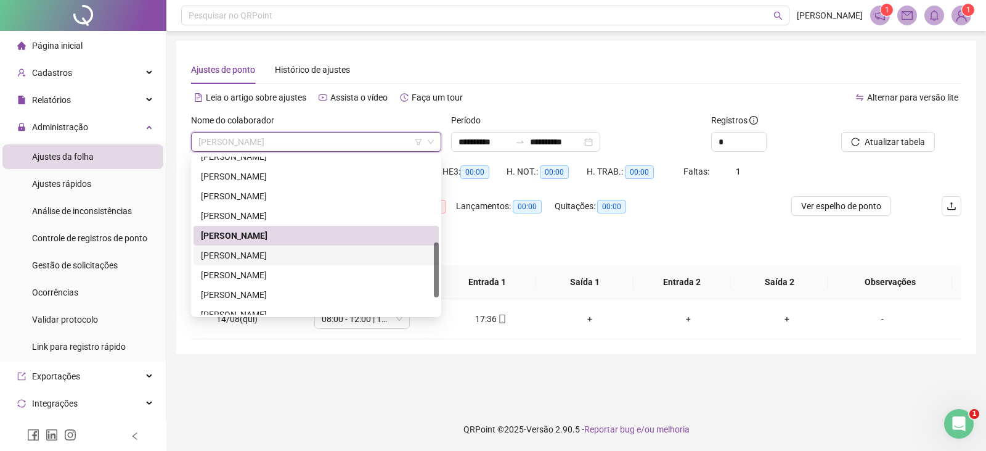
click at [279, 258] on div "[PERSON_NAME]" at bounding box center [316, 255] width 231 height 14
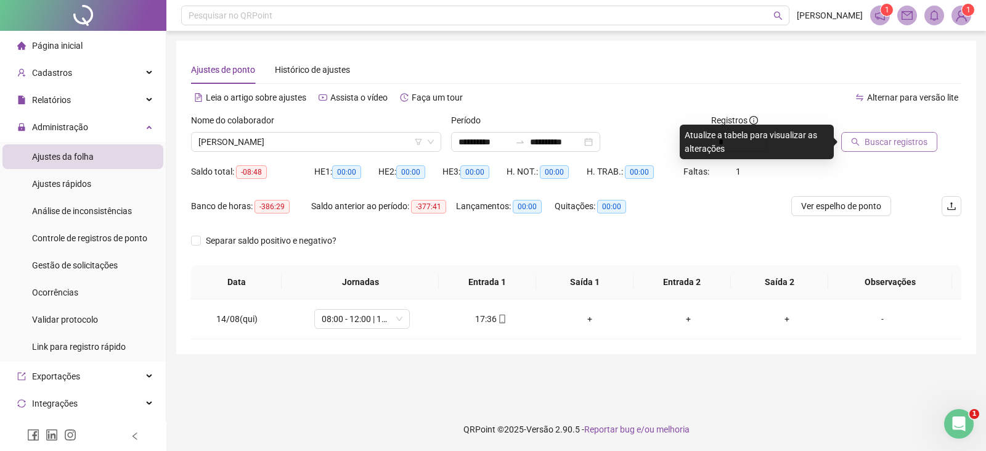
click at [876, 141] on span "Buscar registros" at bounding box center [896, 142] width 63 height 14
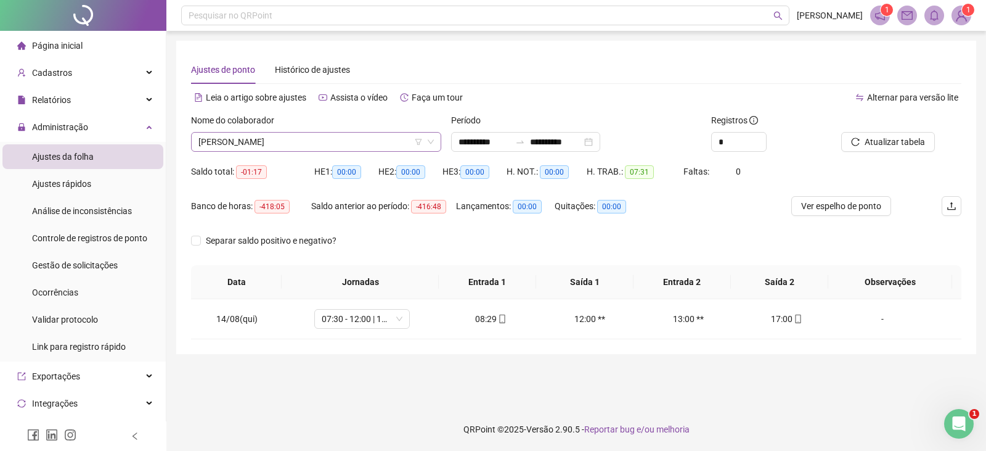
click at [358, 145] on span "[PERSON_NAME]" at bounding box center [317, 142] width 236 height 18
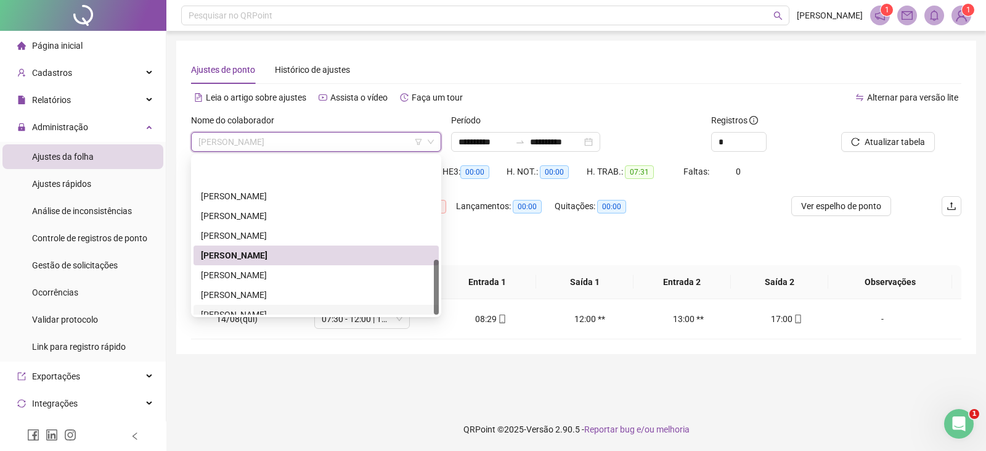
scroll to position [296, 0]
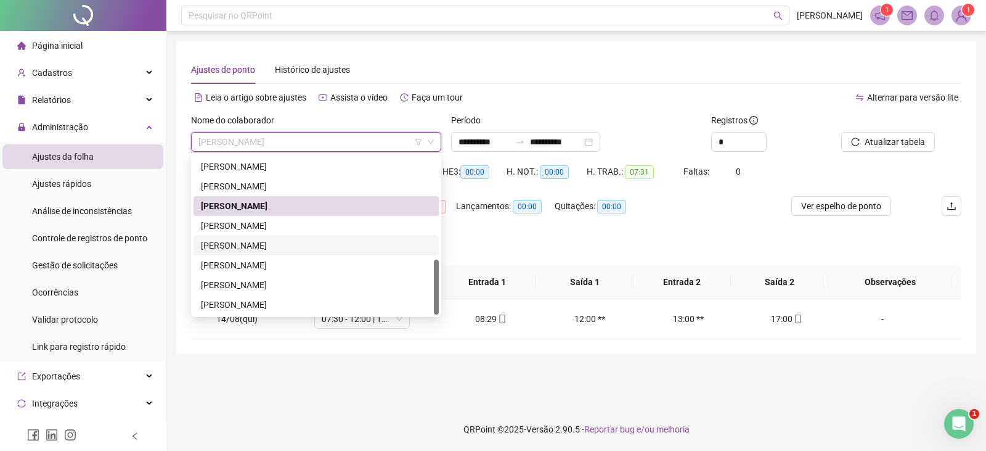
click at [278, 242] on div "[PERSON_NAME]" at bounding box center [316, 246] width 231 height 14
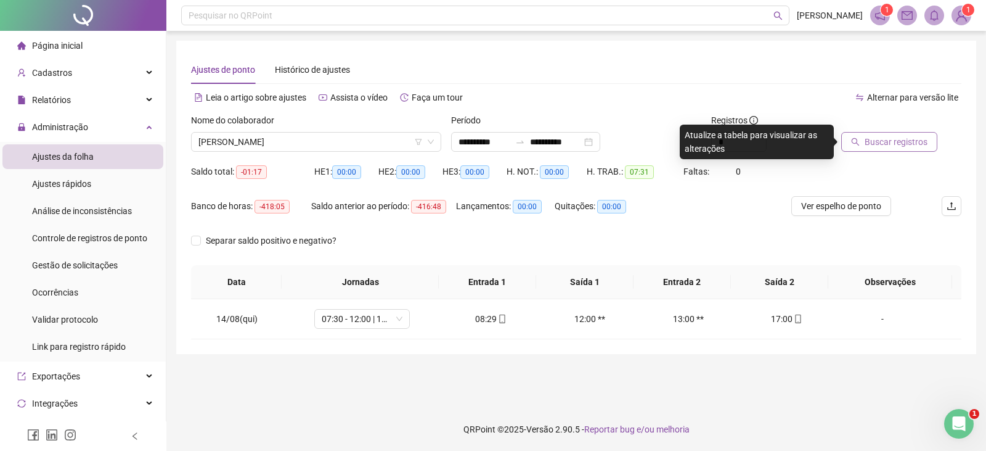
click at [868, 133] on button "Buscar registros" at bounding box center [890, 142] width 96 height 20
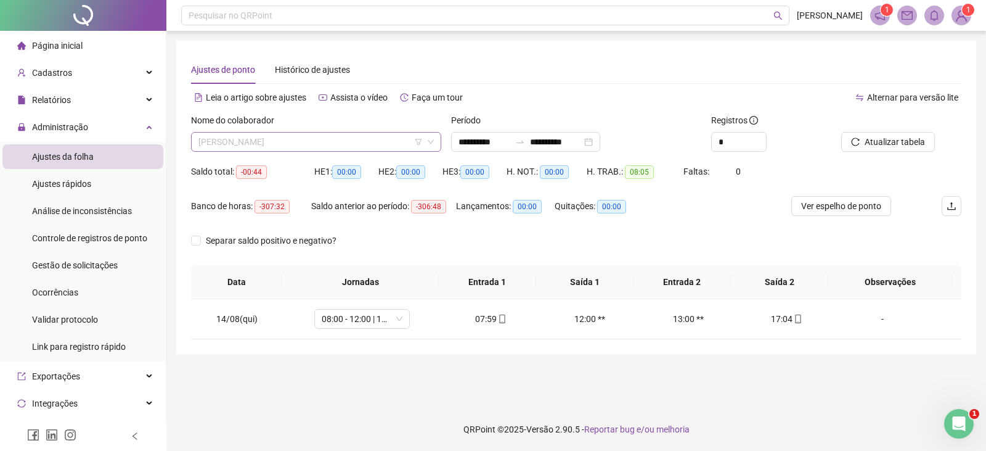
click at [374, 140] on span "[PERSON_NAME]" at bounding box center [317, 142] width 236 height 18
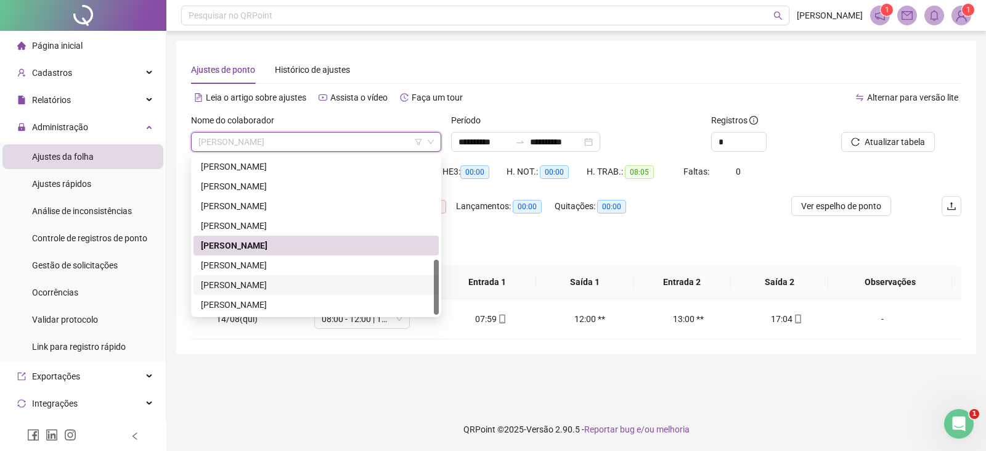
click at [269, 289] on div "[PERSON_NAME]" at bounding box center [316, 285] width 231 height 14
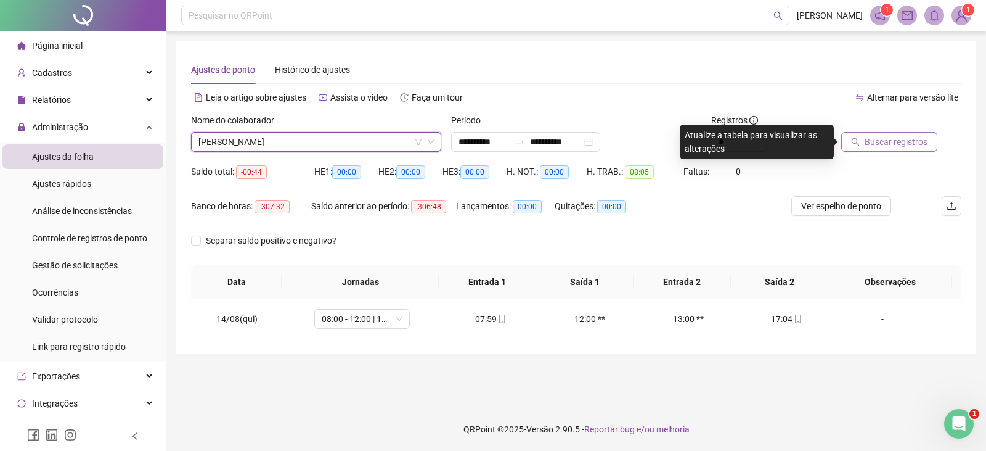
click at [867, 144] on span "Buscar registros" at bounding box center [896, 142] width 63 height 14
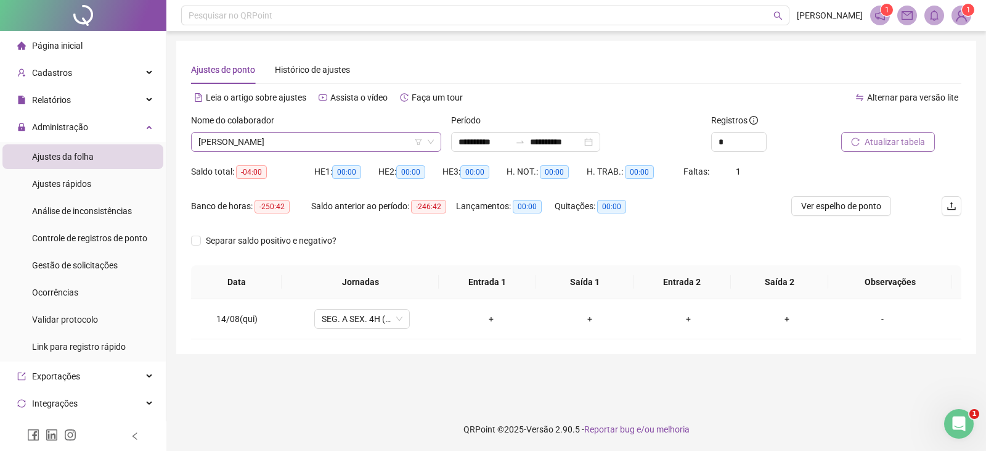
click at [375, 147] on span "[PERSON_NAME]" at bounding box center [317, 142] width 236 height 18
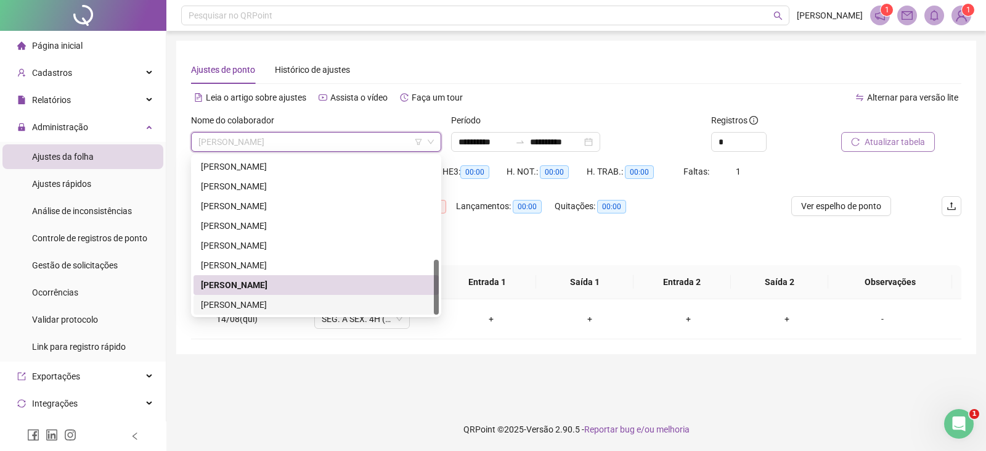
click at [298, 308] on div "[PERSON_NAME]" at bounding box center [316, 305] width 231 height 14
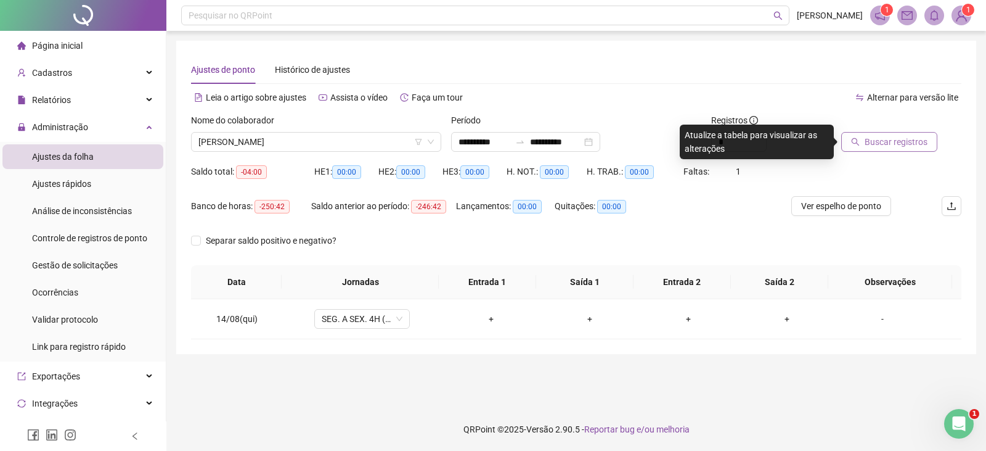
click at [866, 139] on span "Buscar registros" at bounding box center [896, 142] width 63 height 14
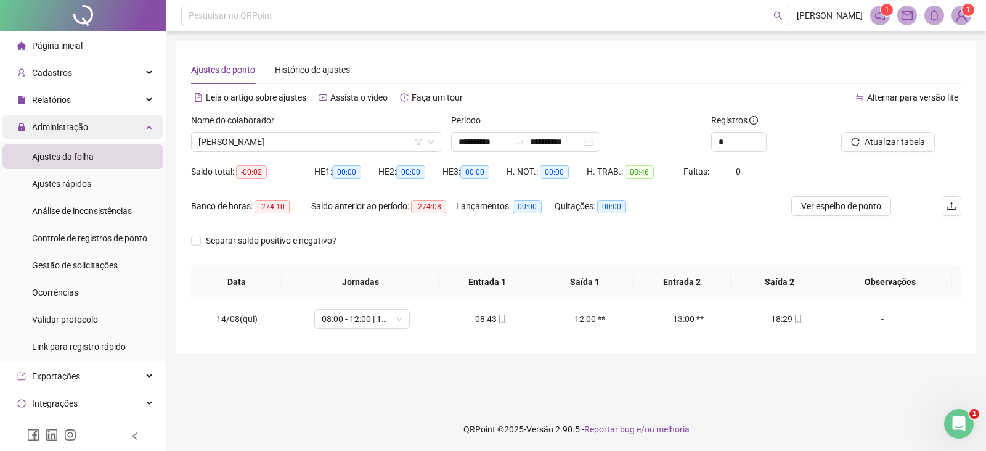
click at [43, 123] on span "Administração" at bounding box center [60, 127] width 56 height 10
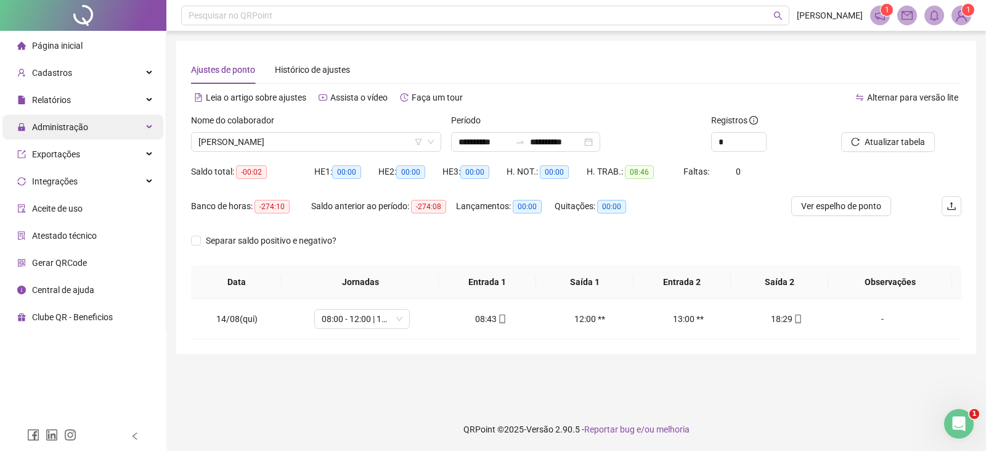
click at [43, 123] on span "Administração" at bounding box center [60, 127] width 56 height 10
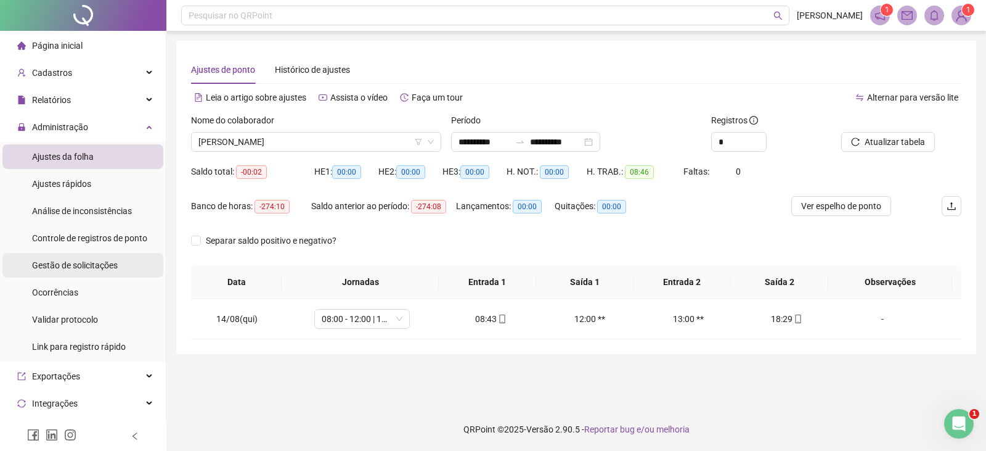
click at [71, 271] on div "Gestão de solicitações" at bounding box center [75, 265] width 86 height 25
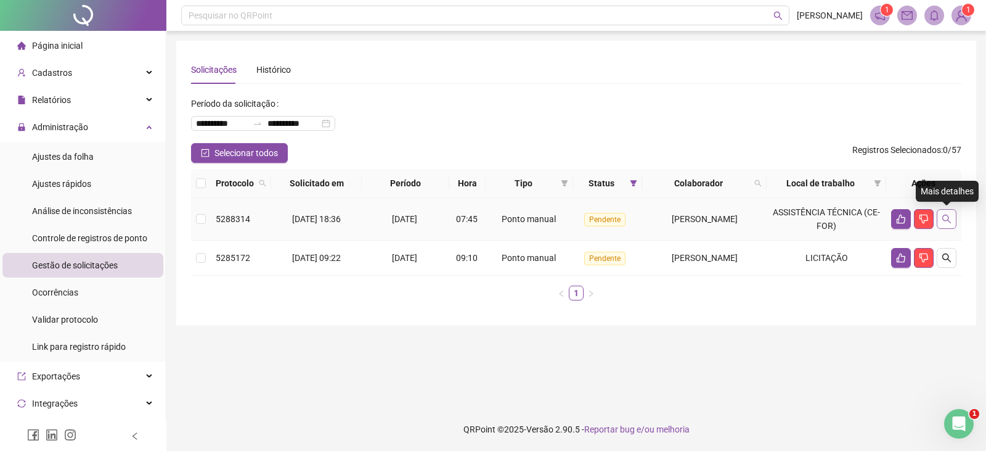
click at [942, 219] on icon "search" at bounding box center [947, 219] width 10 height 10
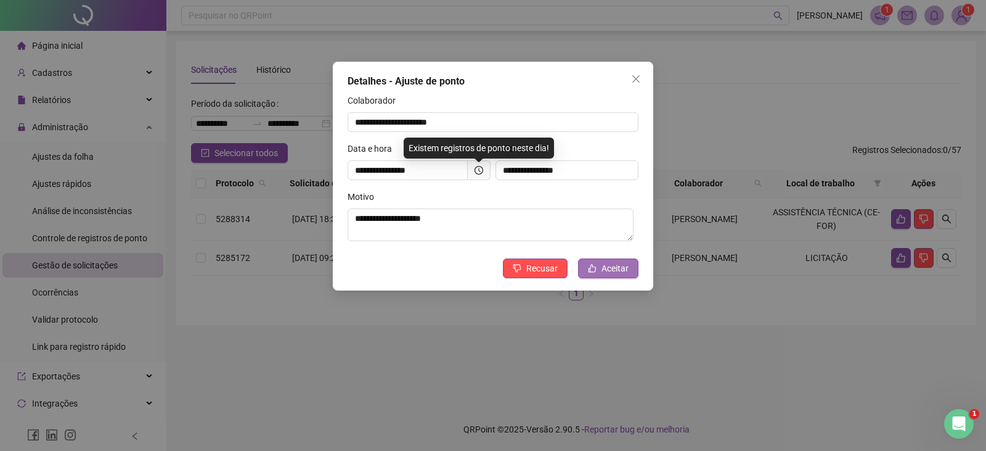
click at [611, 270] on span "Aceitar" at bounding box center [615, 268] width 27 height 14
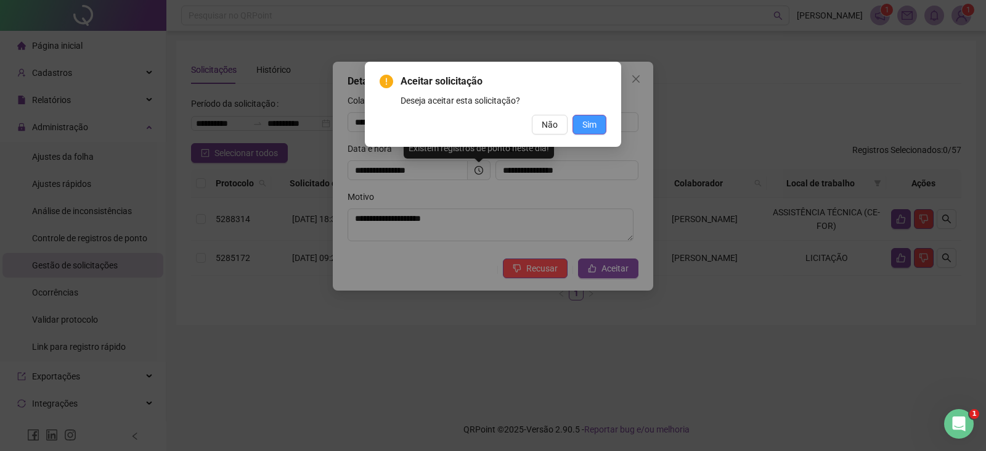
click at [592, 119] on span "Sim" at bounding box center [590, 125] width 14 height 14
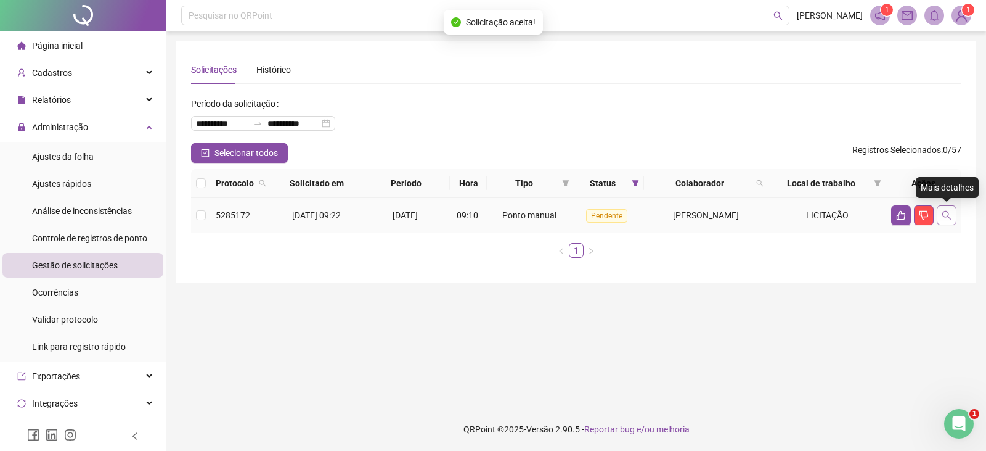
click at [949, 214] on icon "search" at bounding box center [947, 215] width 9 height 9
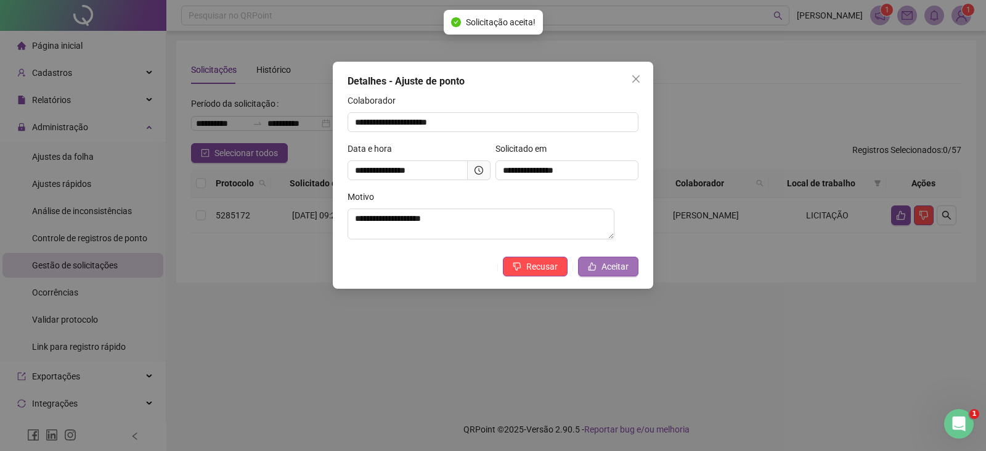
click at [602, 271] on button "Aceitar" at bounding box center [608, 266] width 60 height 20
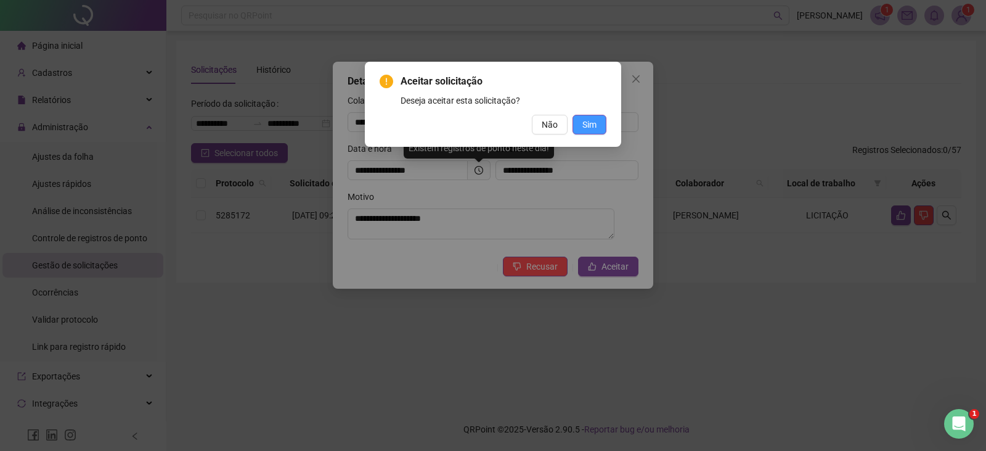
click at [586, 121] on span "Sim" at bounding box center [590, 125] width 14 height 14
